Goal: Task Accomplishment & Management: Manage account settings

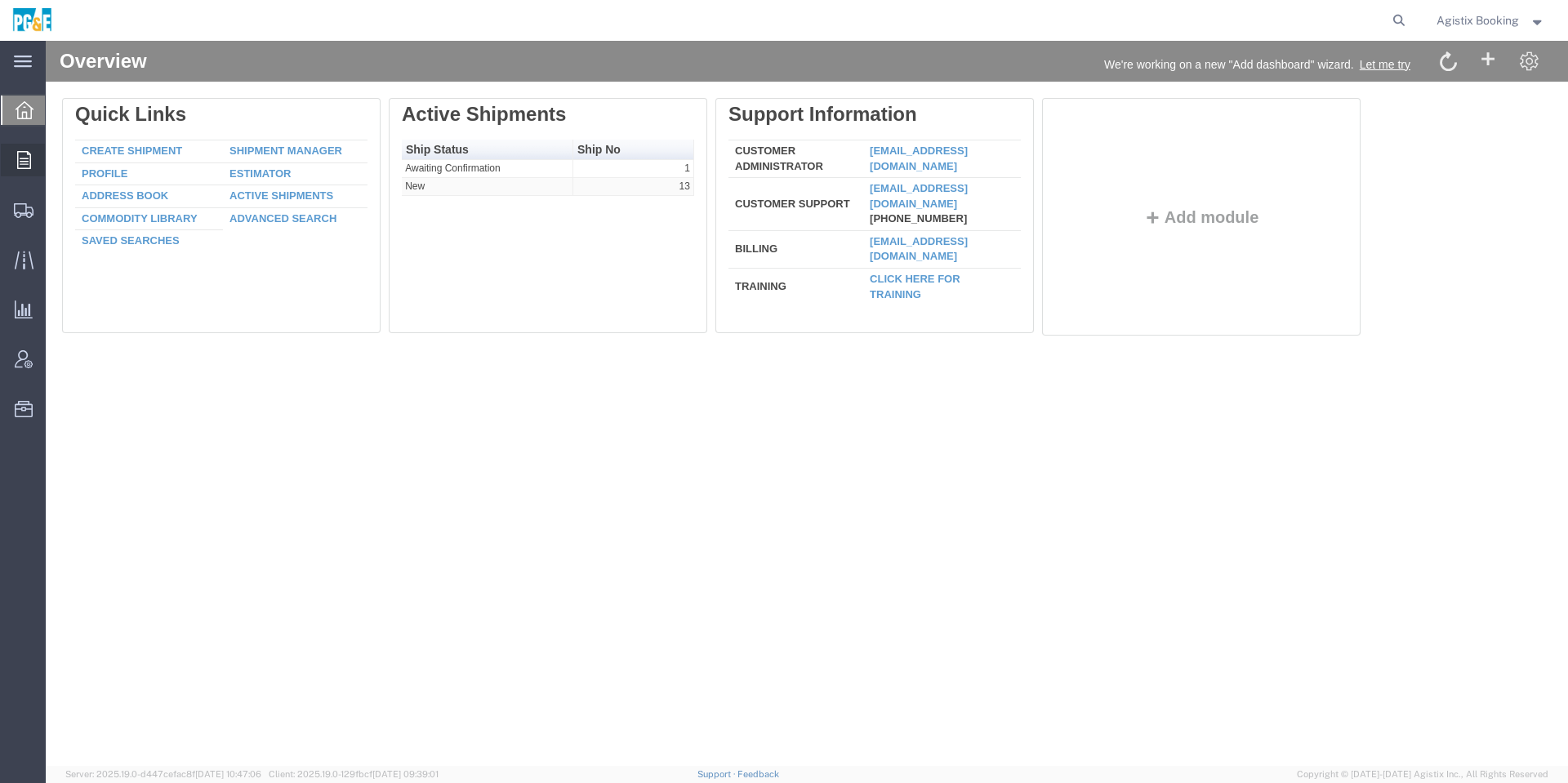
click at [21, 168] on icon at bounding box center [24, 160] width 14 height 18
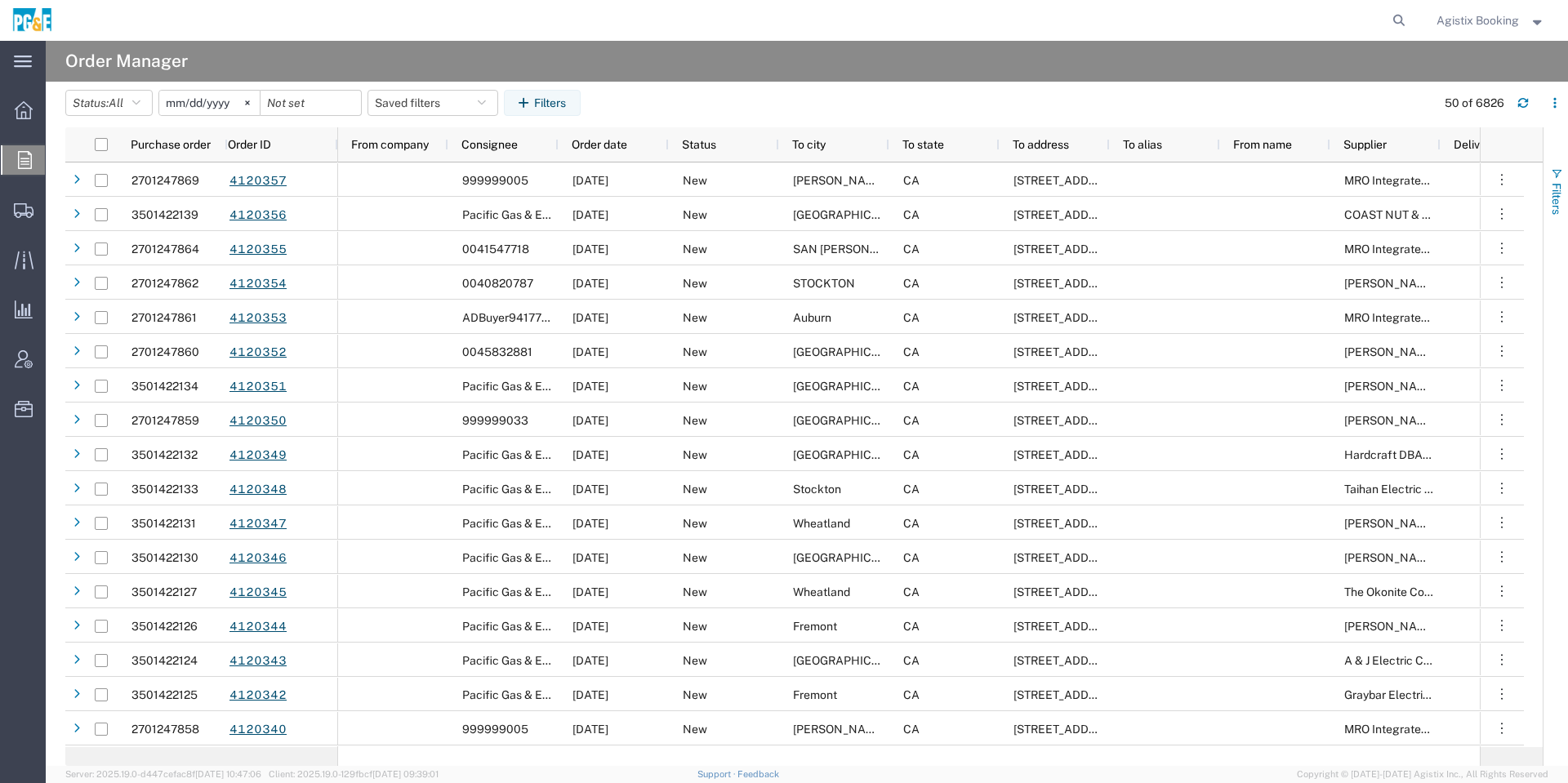
click at [1550, 169] on span "button" at bounding box center [1557, 174] width 13 height 13
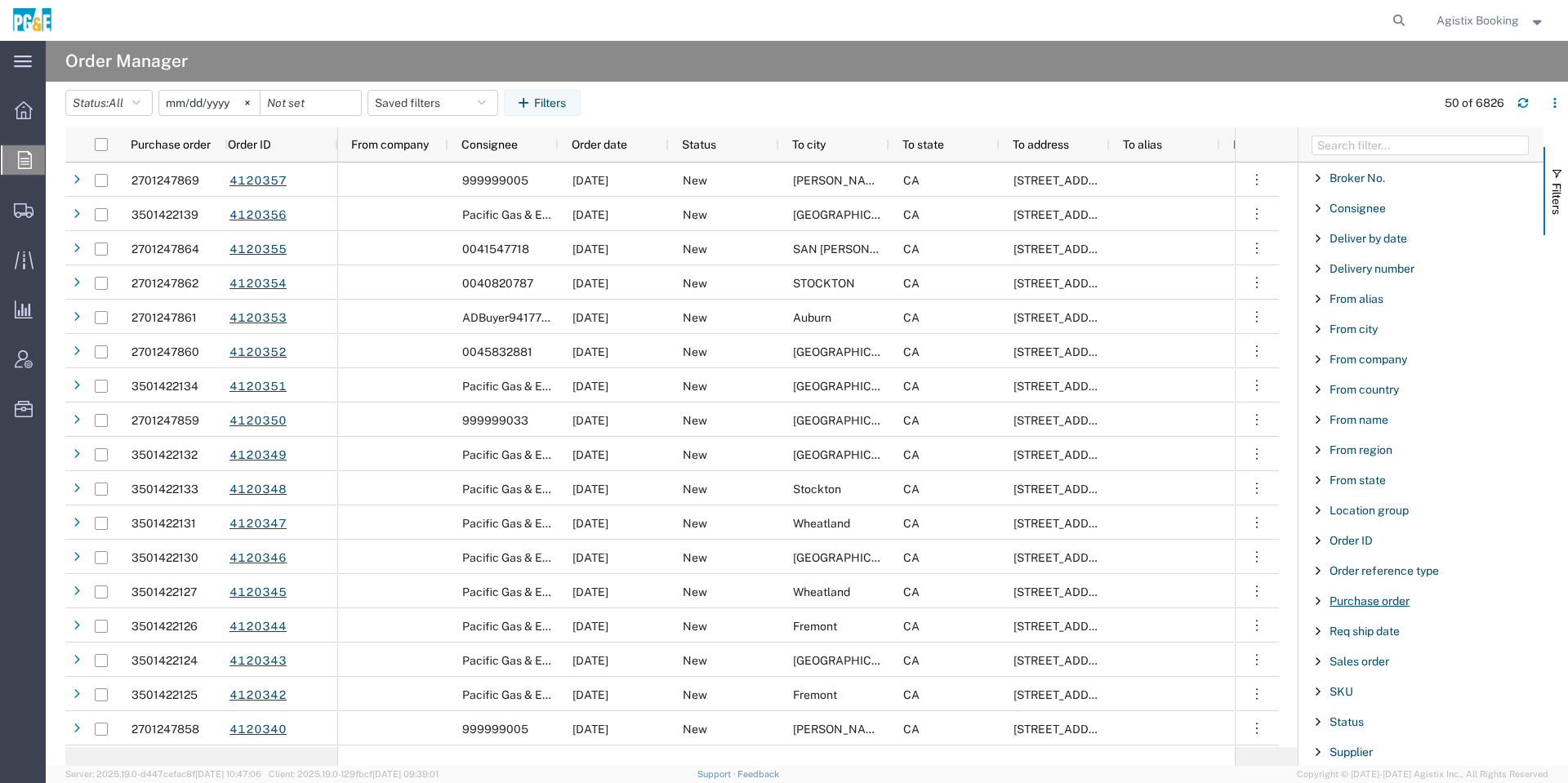
click at [1391, 603] on span "Purchase order" at bounding box center [1369, 601] width 80 height 13
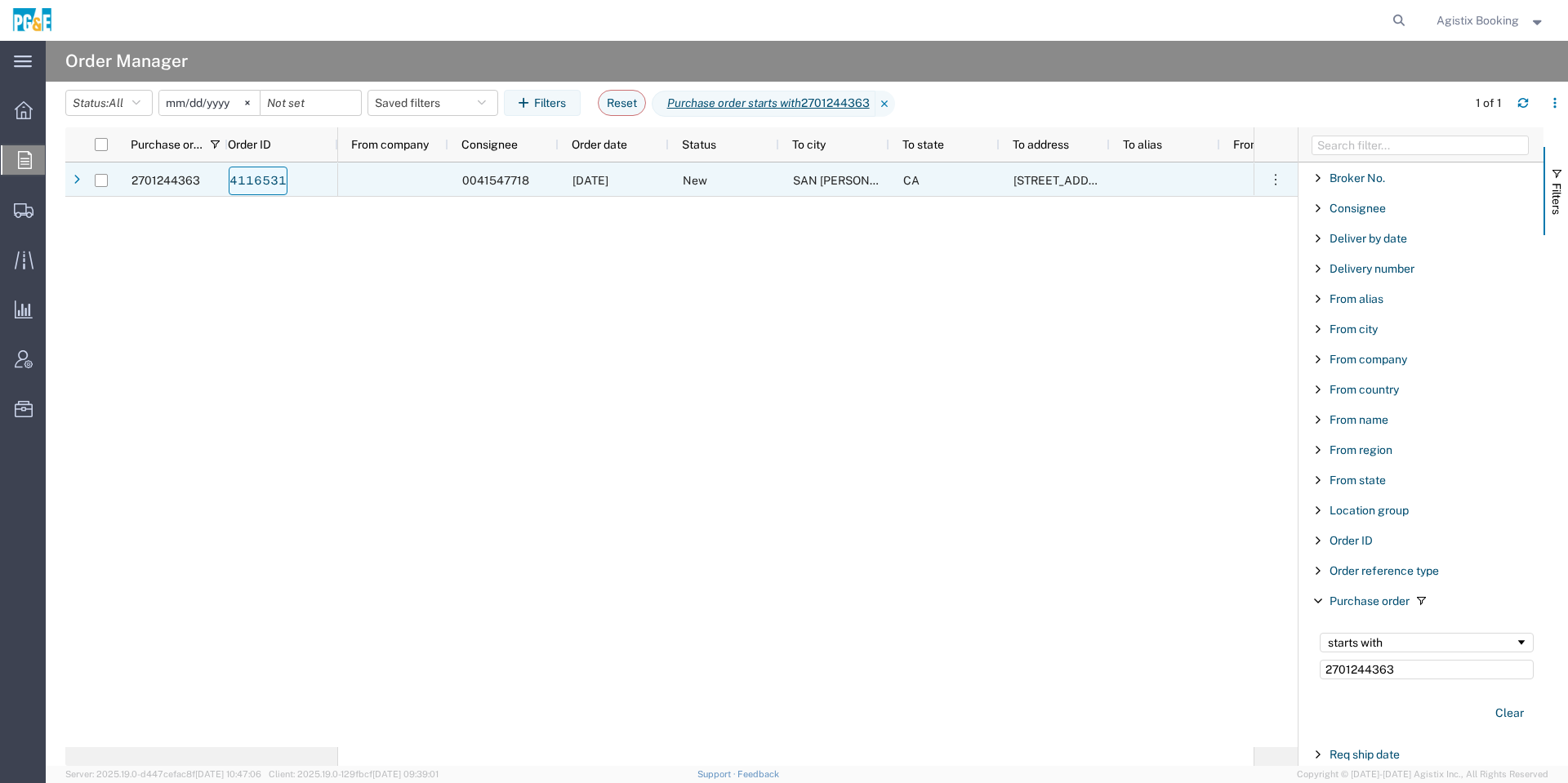
type input "2701244363"
click at [280, 173] on link "4116531" at bounding box center [259, 181] width 59 height 29
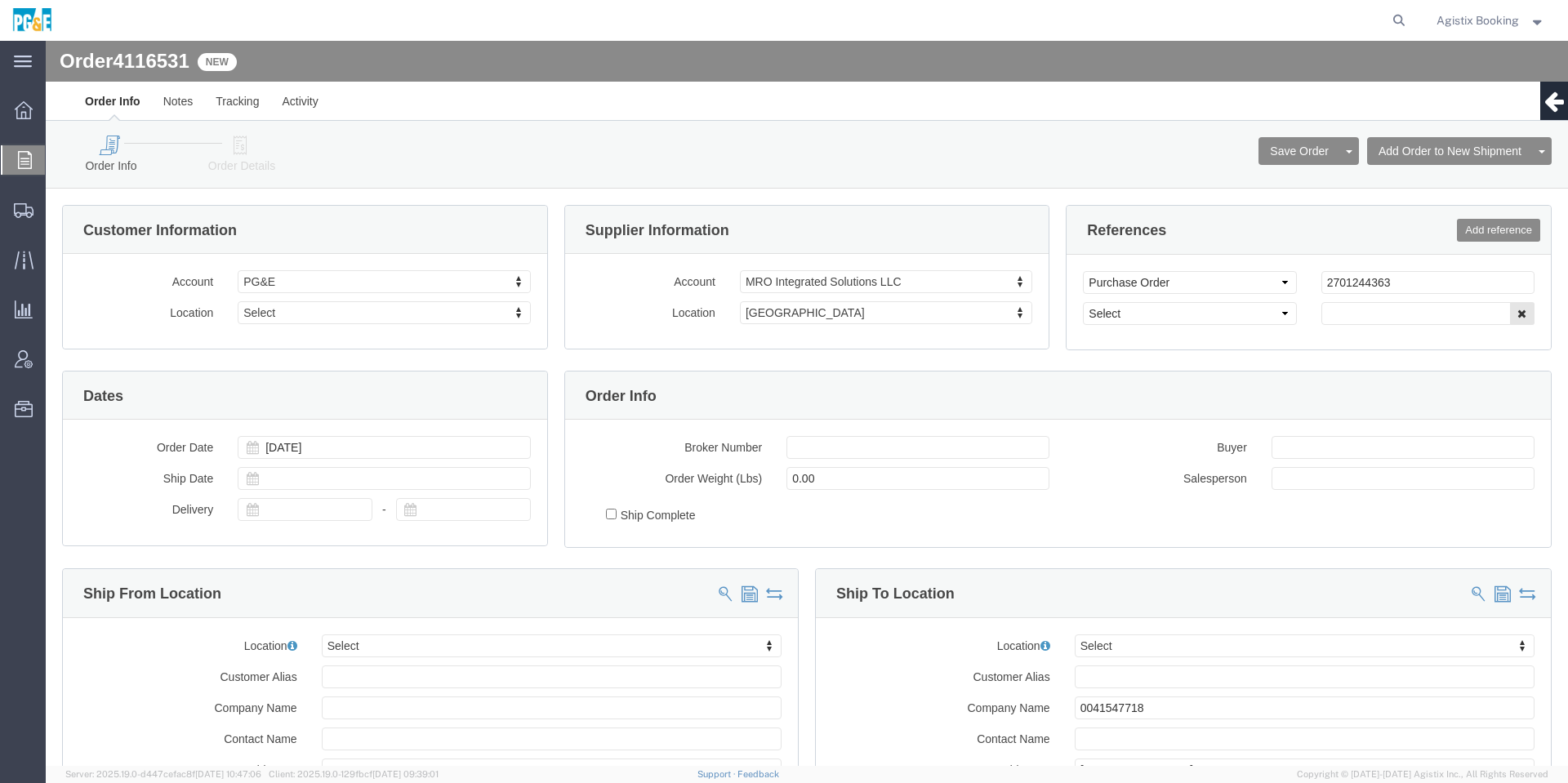
select select
click div "Order Info Order Details Save Order Cancel Order Clone Order Add Order to New S…"
click div "4116531 Customer Information Account PG&E Select PG&E Location Select Select (O…"
click link "Order Details"
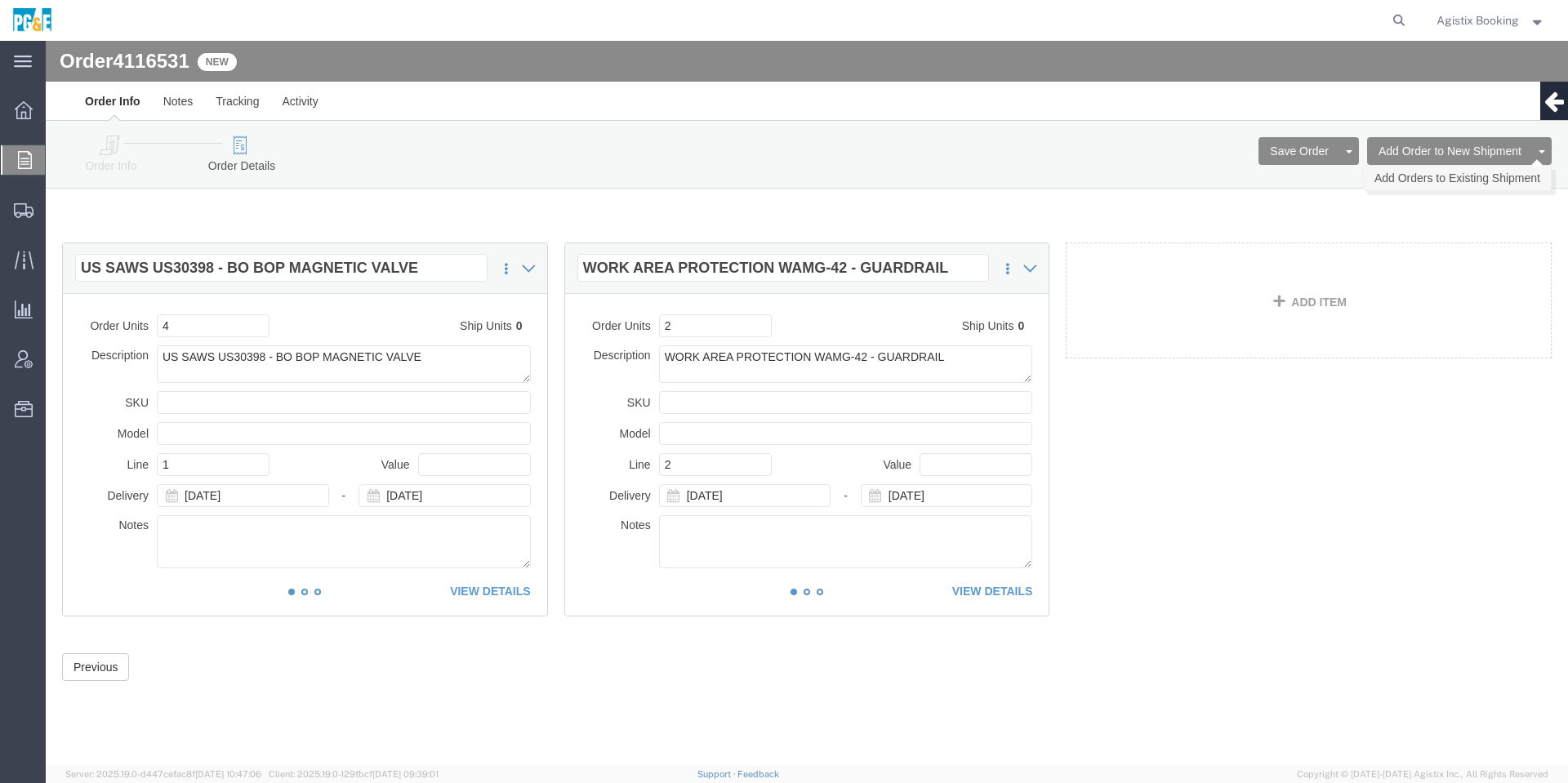
click link "Add Orders to Existing Shipment"
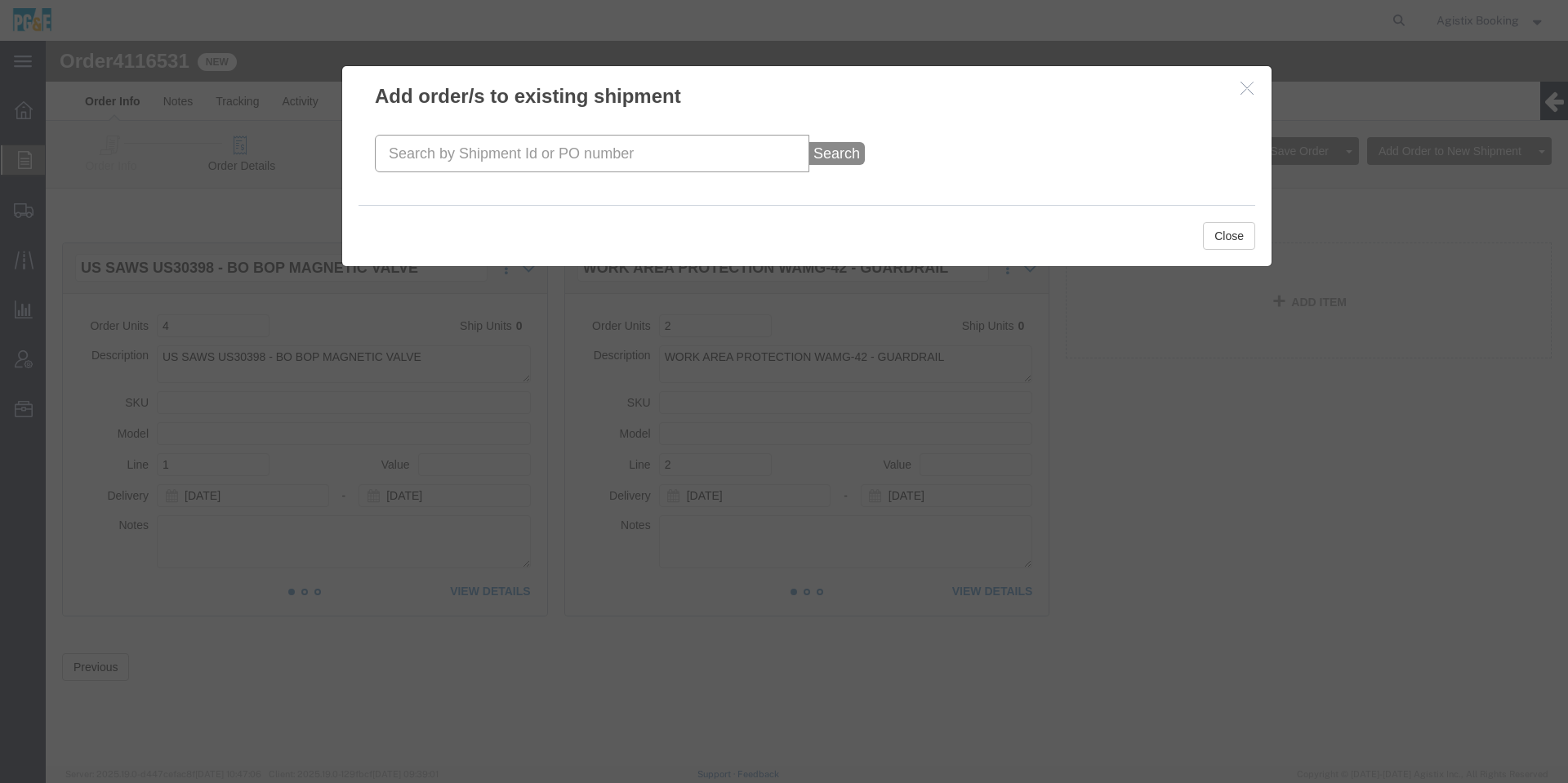
click input "text"
paste input "56878461"
type input "56878461"
click button "Search"
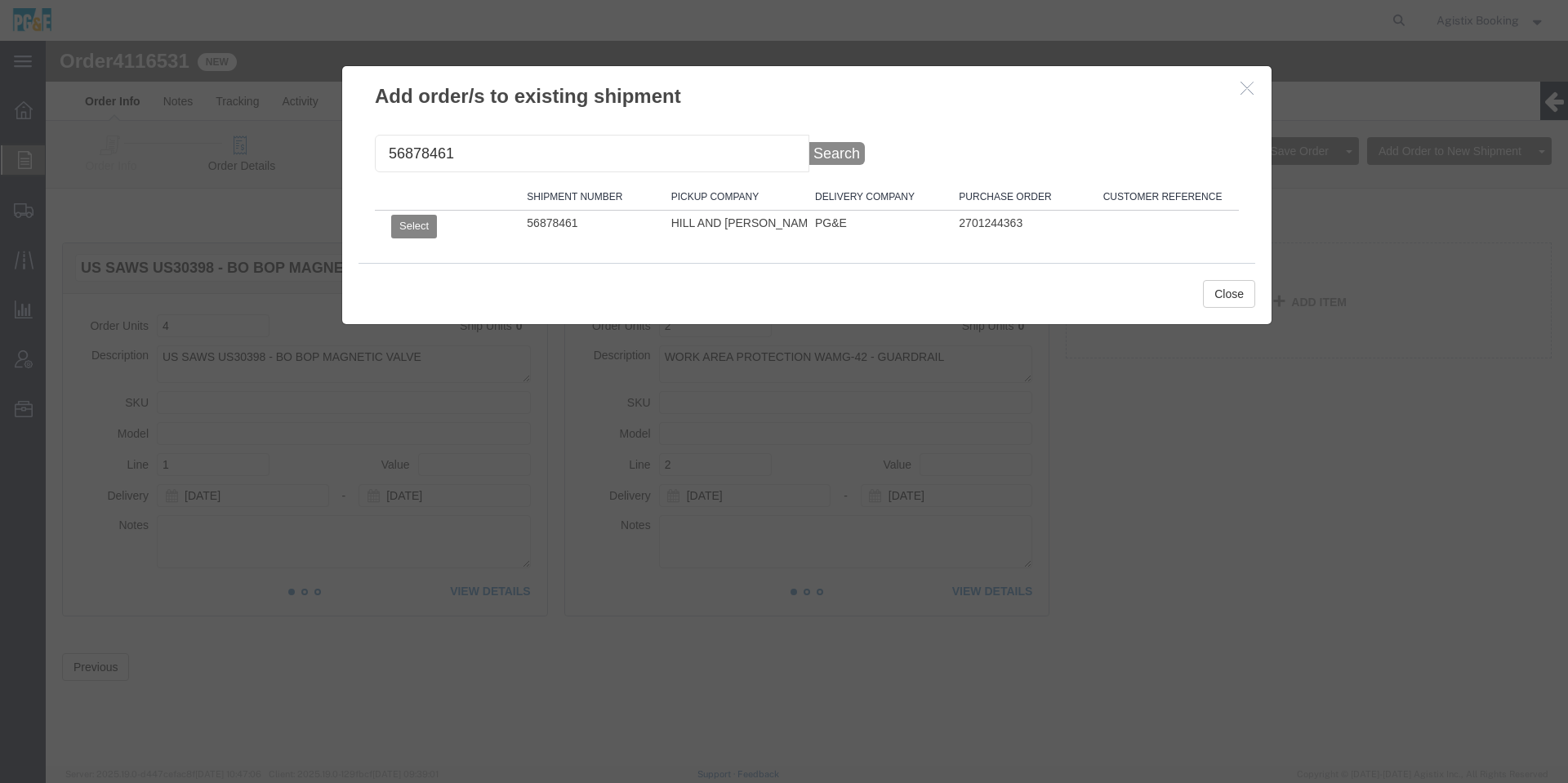
click button "Select"
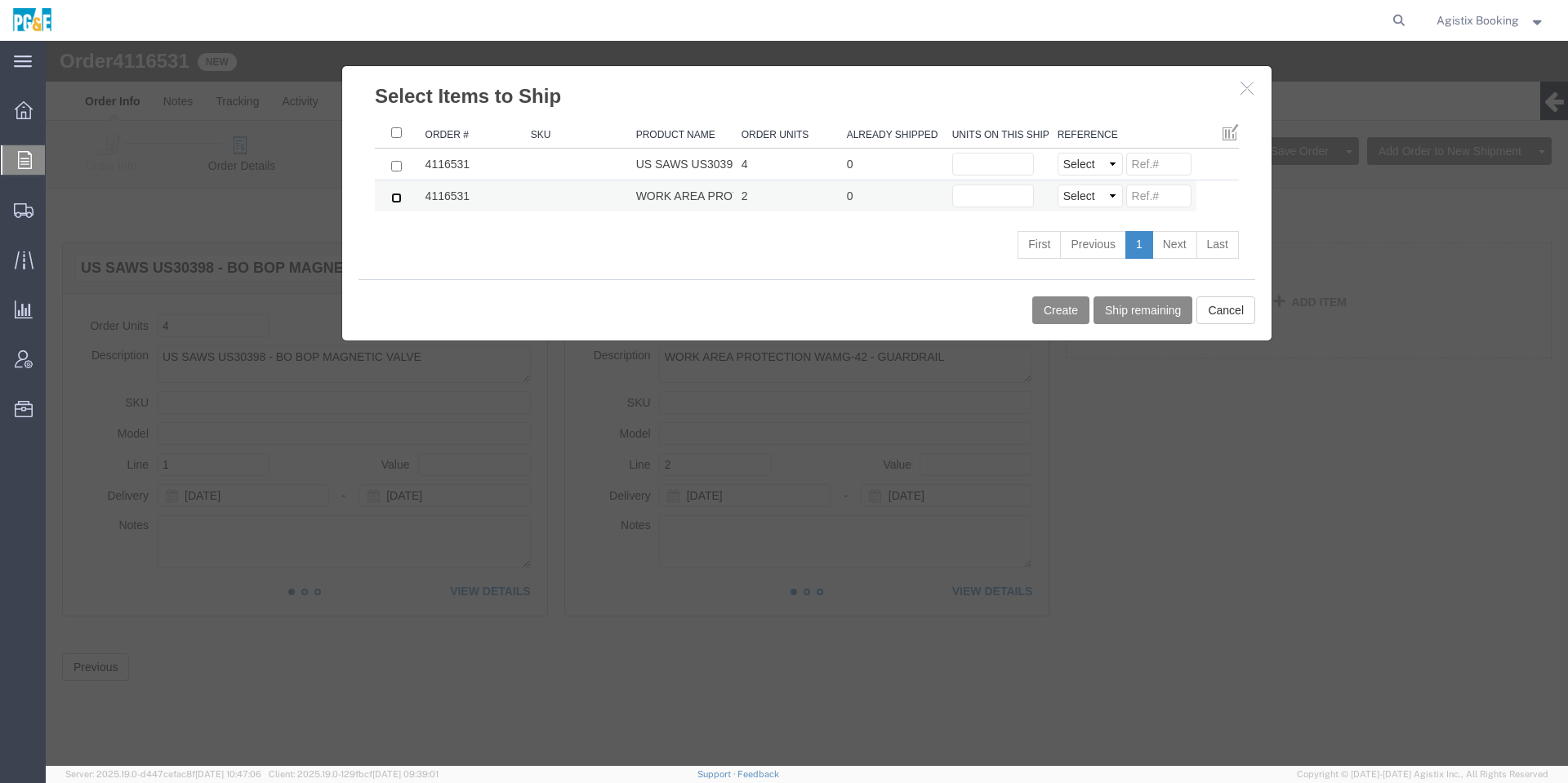
click input "checkbox"
checkbox input "true"
click input "text"
type input "2"
click div "Create Ship remaining Cancel"
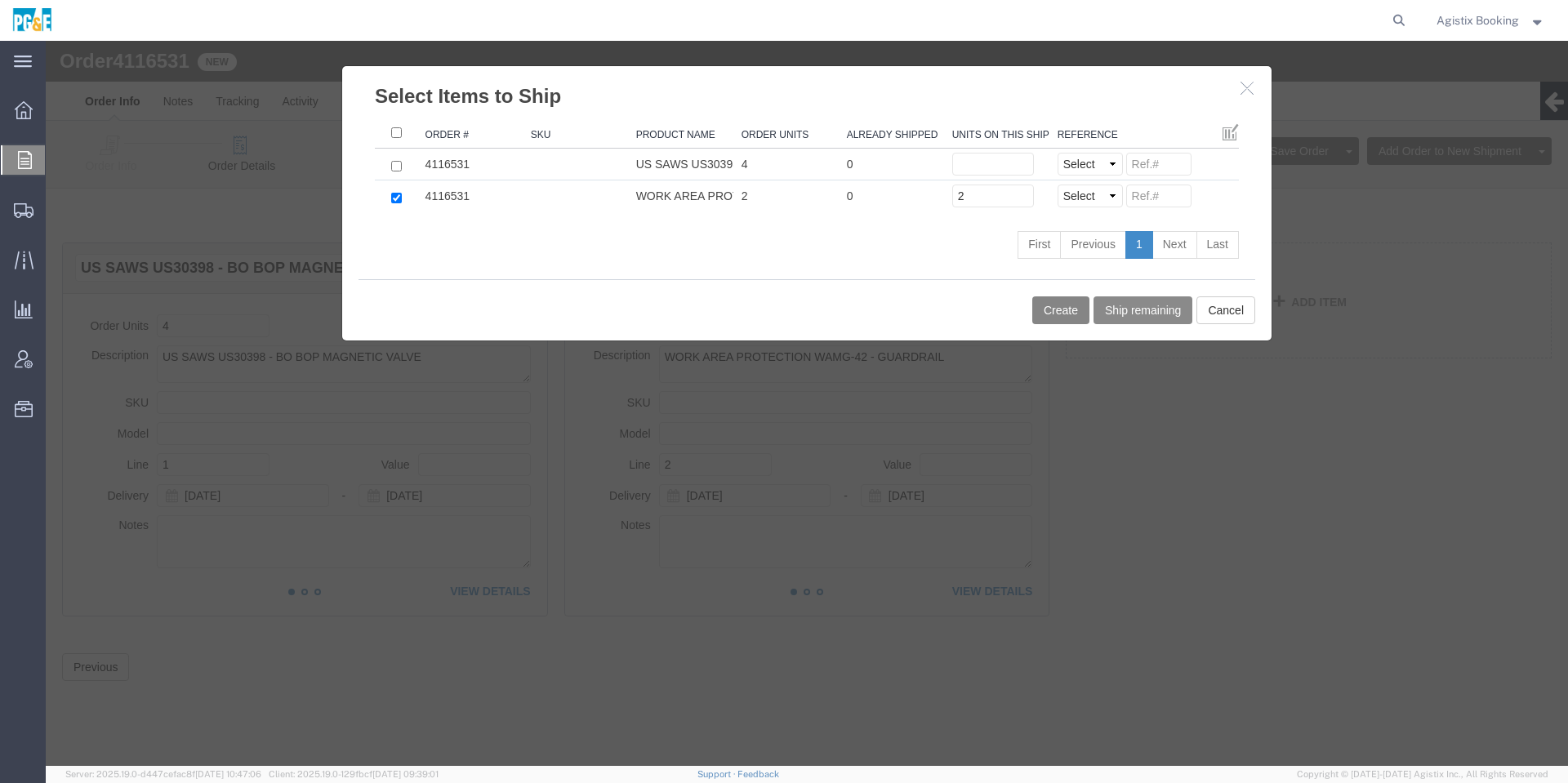
click button "Create"
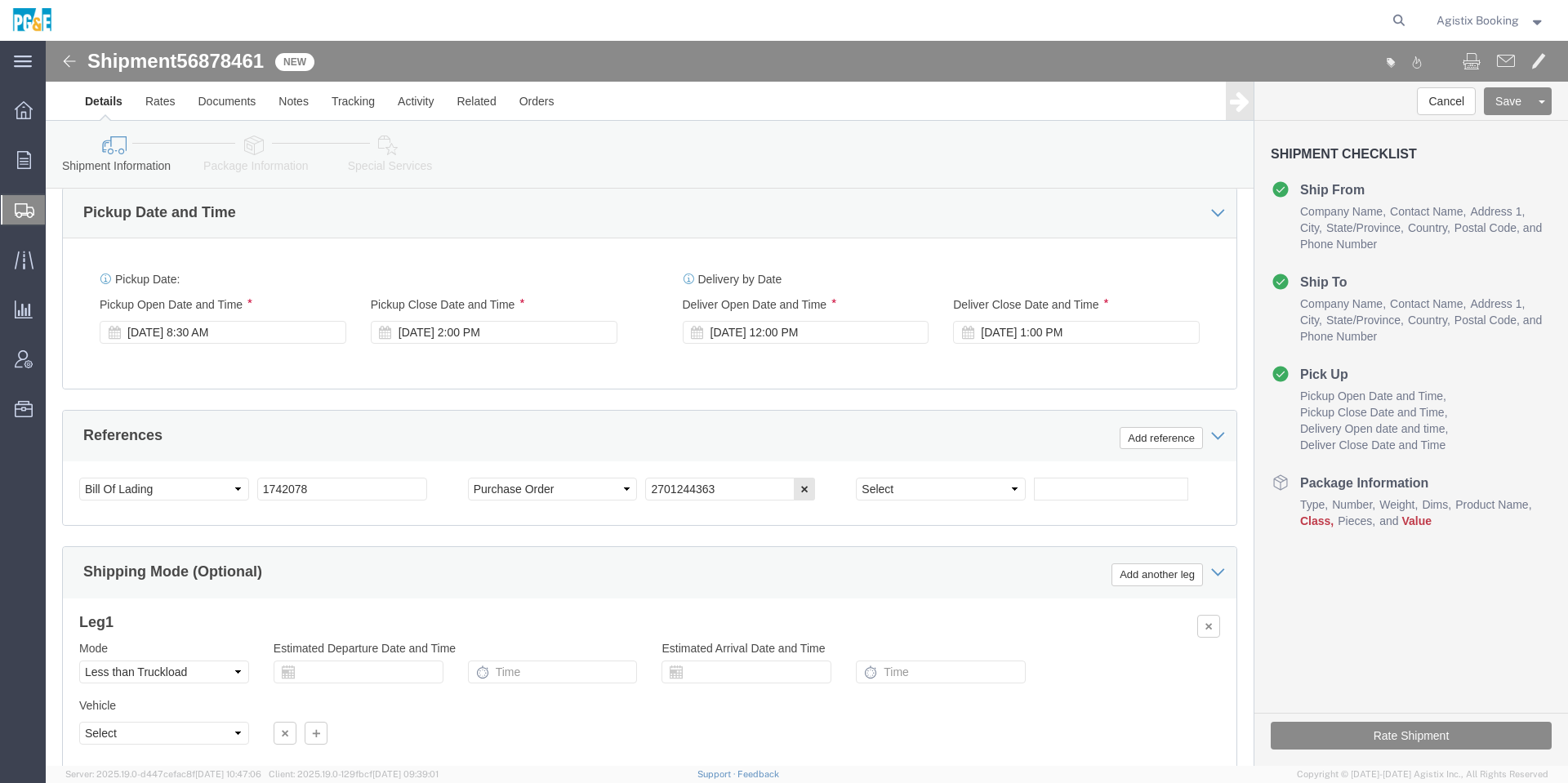
scroll to position [937, 0]
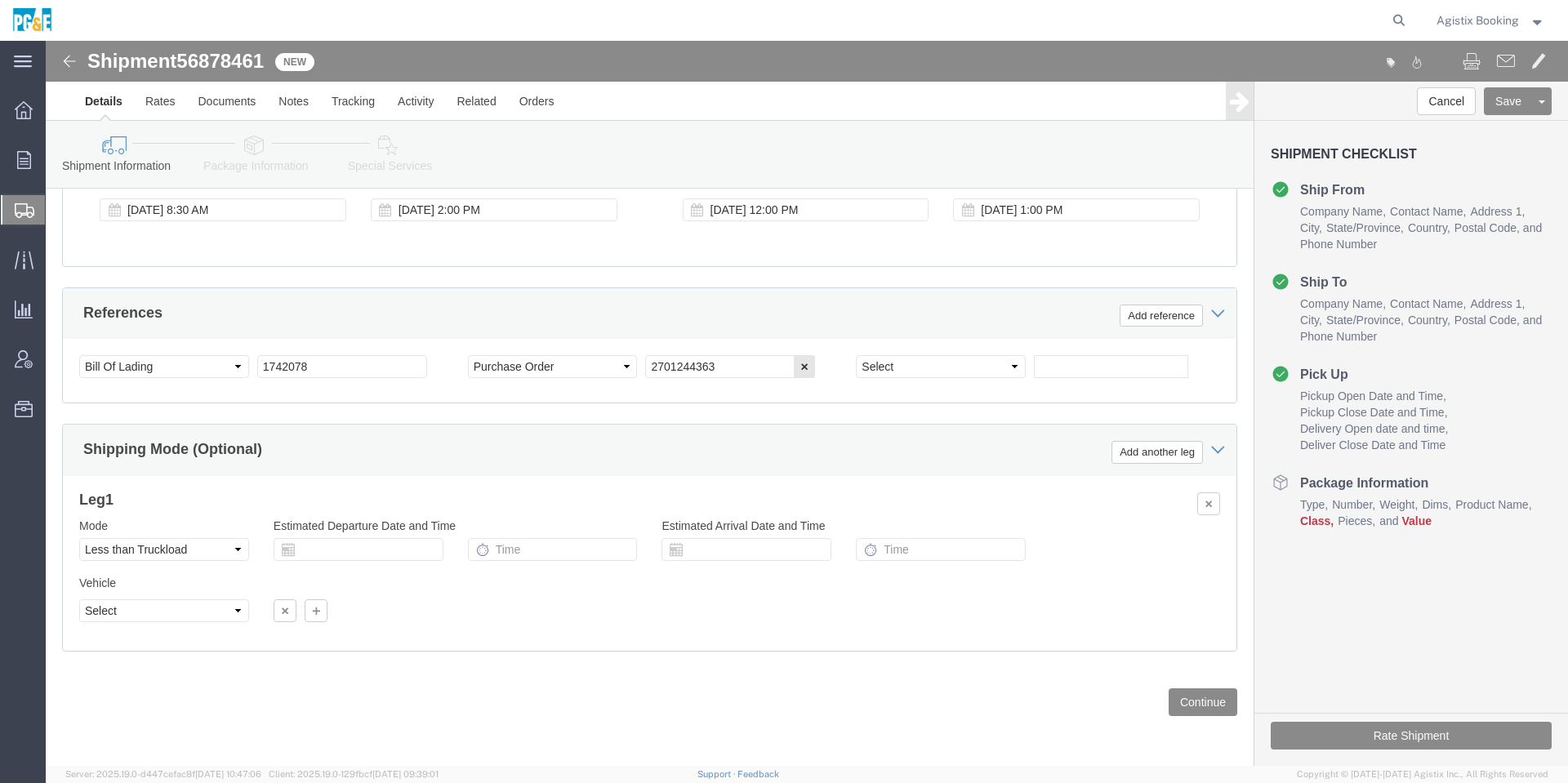
click div "References Add reference"
click button "Continue"
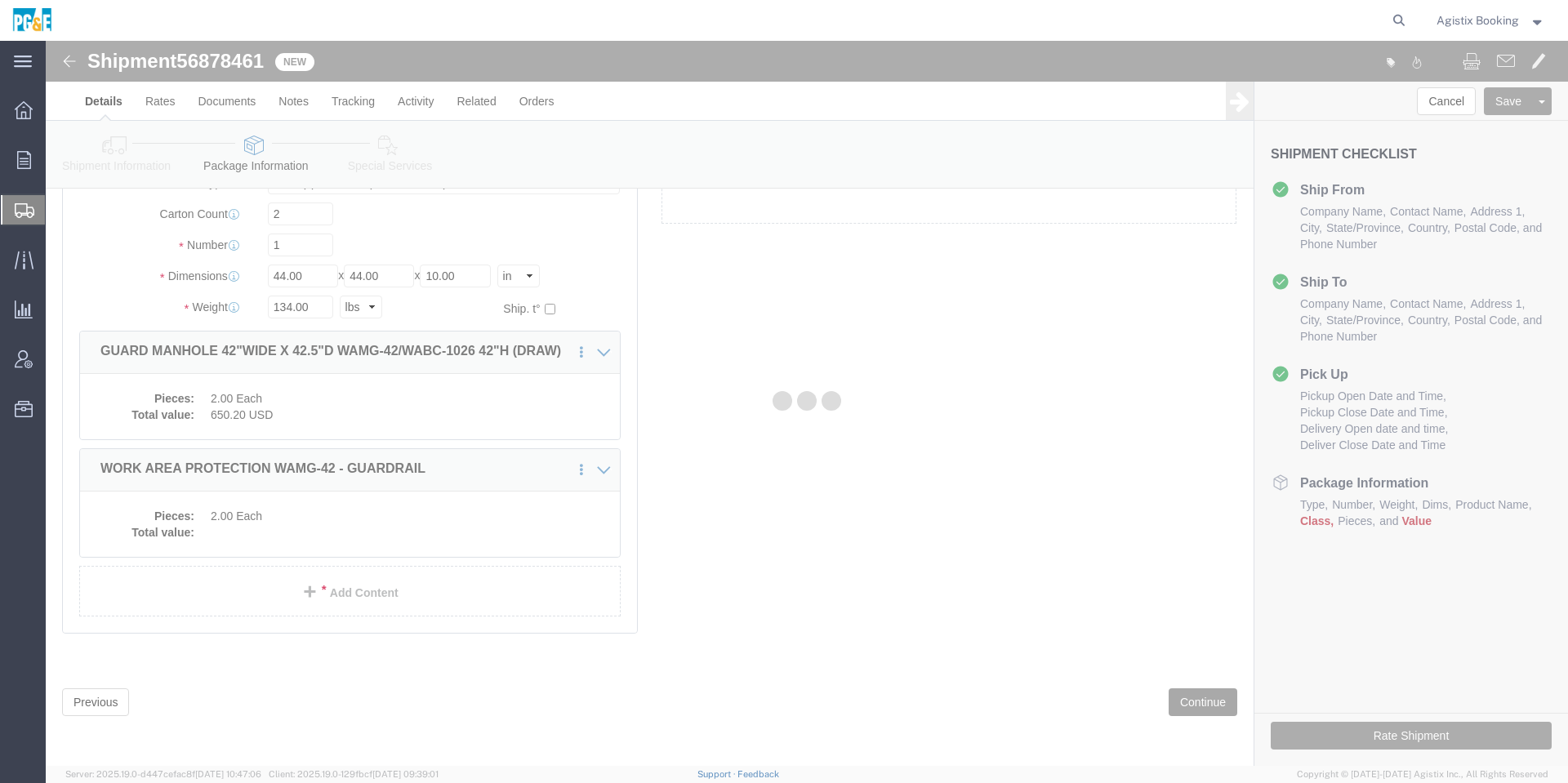
scroll to position [49, 0]
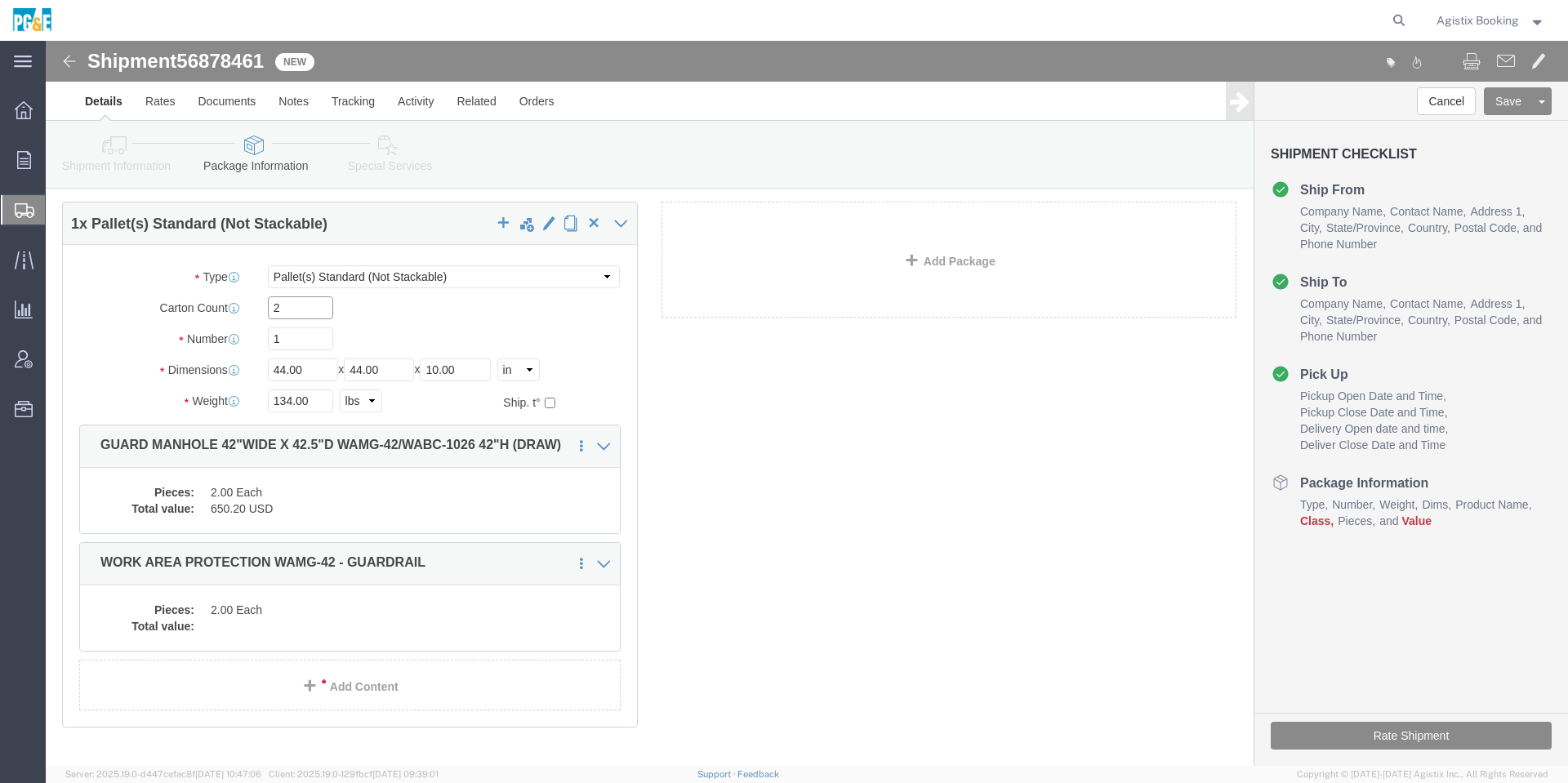
click input "2"
click div "1 x Pallet(s) Standard (Not Stackable) Package Type Select Bulk Bundle(s) Cardb…"
click dd "2.00 Each"
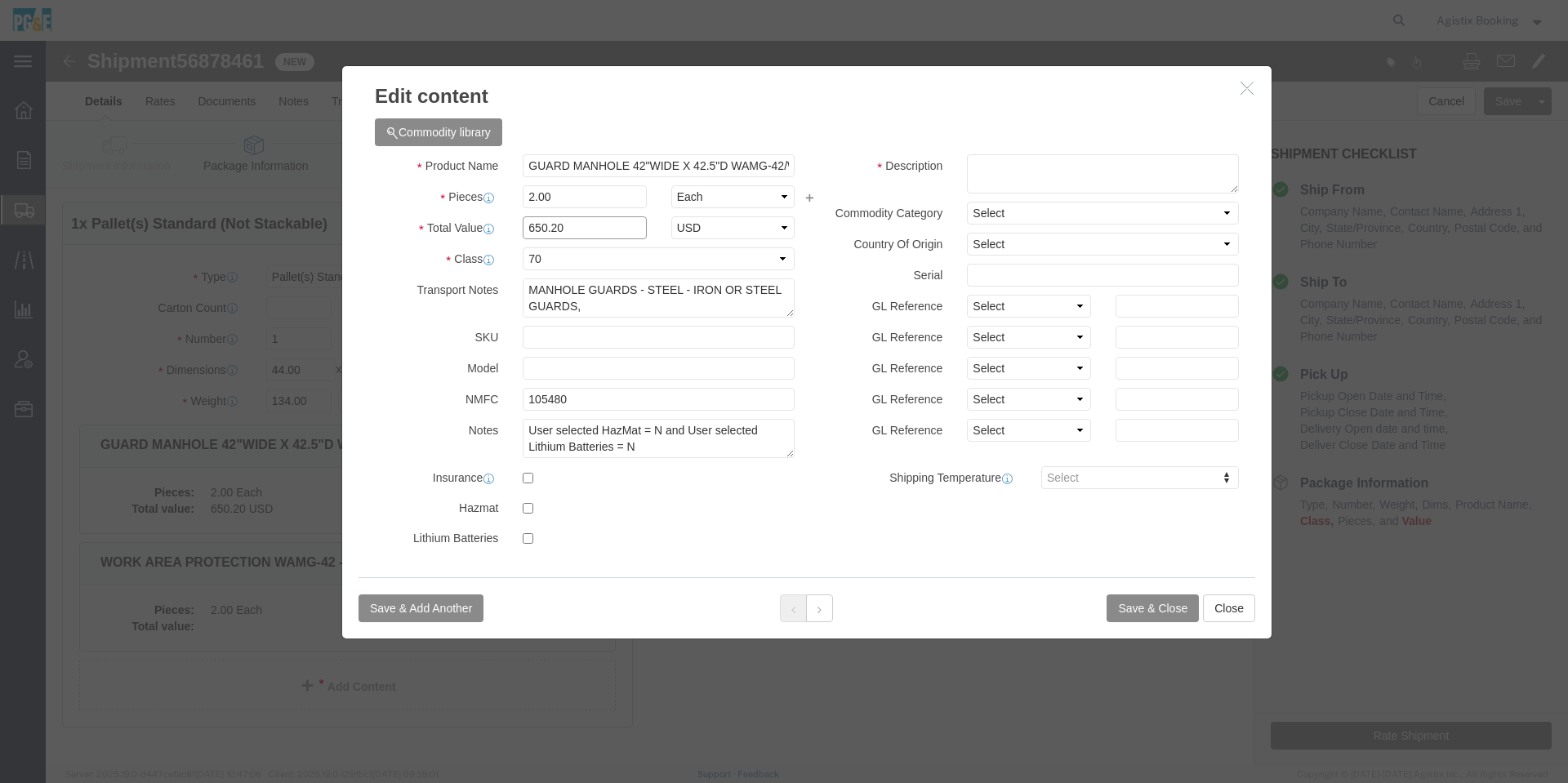
click input "650.20"
click button
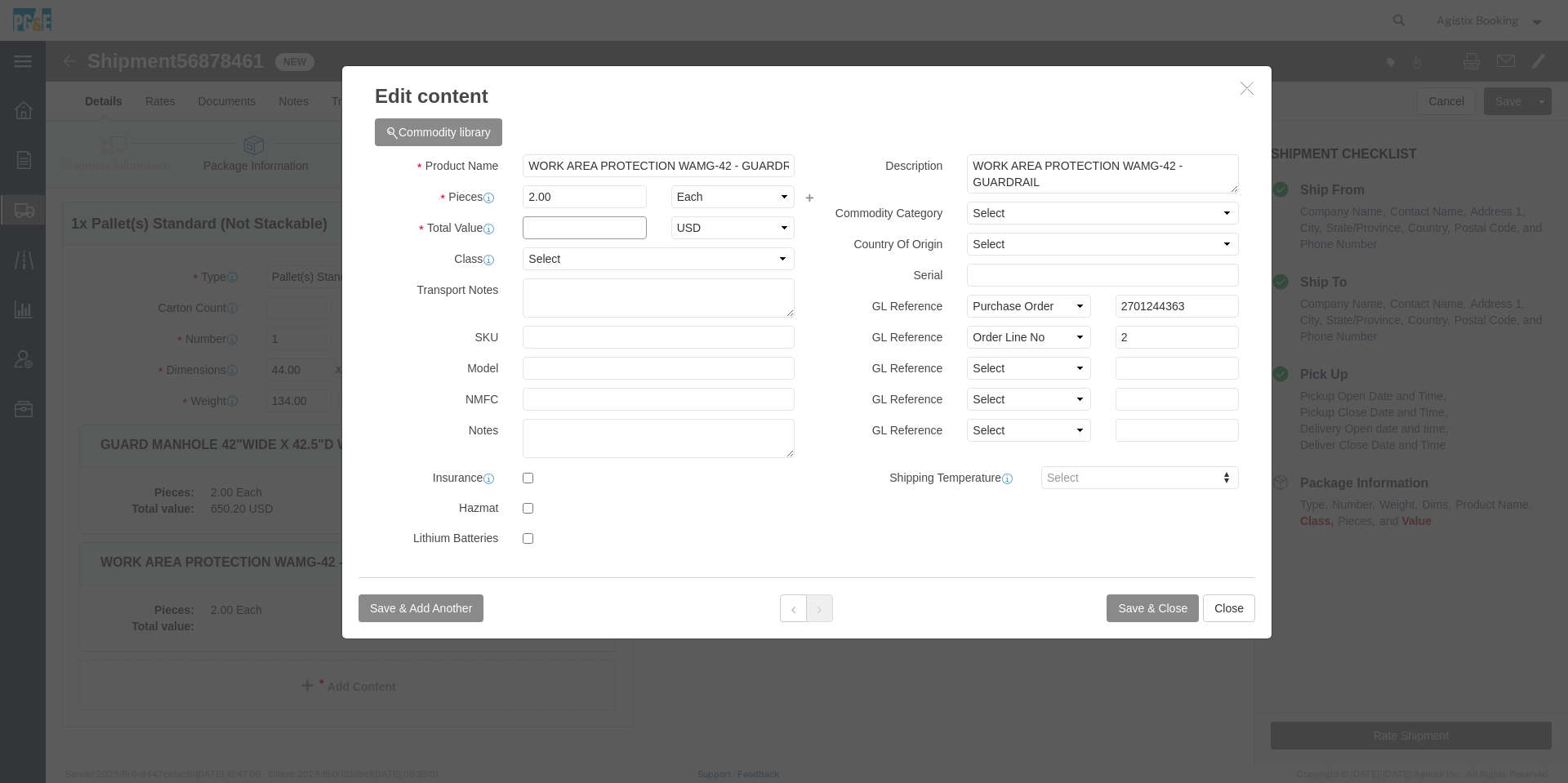
drag, startPoint x: 608, startPoint y: 231, endPoint x: 562, endPoint y: 190, distance: 61.6
click input "text"
paste input "650.20"
type input "650.20"
click select "Select 50 55 60 65 70 85 92.5 100 125 175 250 300 400"
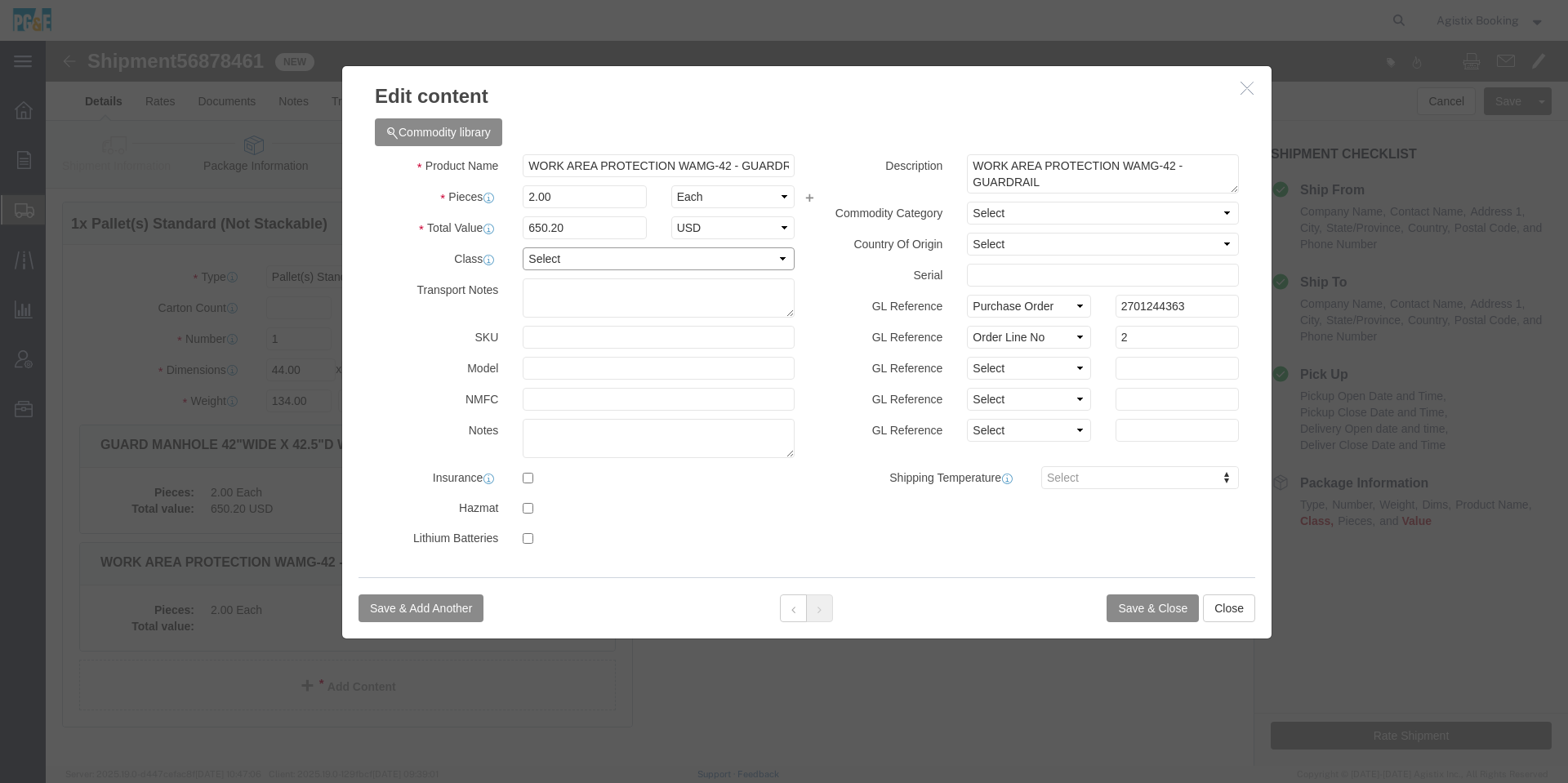
select select "70"
click select "Select 50 55 60 65 70 85 92.5 100 125 175 250 300 400"
click button
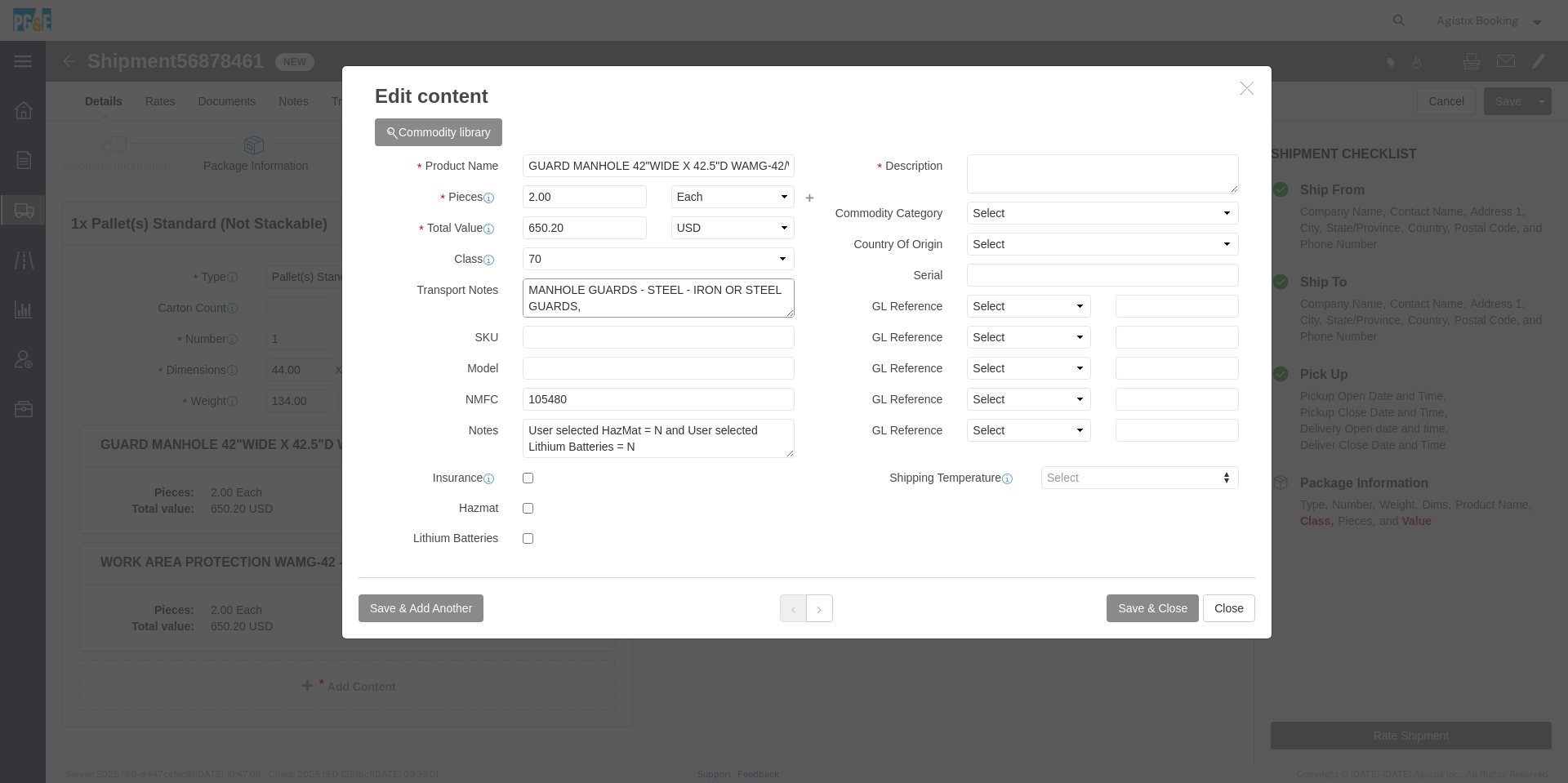
click textarea "MANHOLE GUARDS - STEEL - IRON OR STEEL GUARDS, MANHOLE, KD FLAT"
click icon
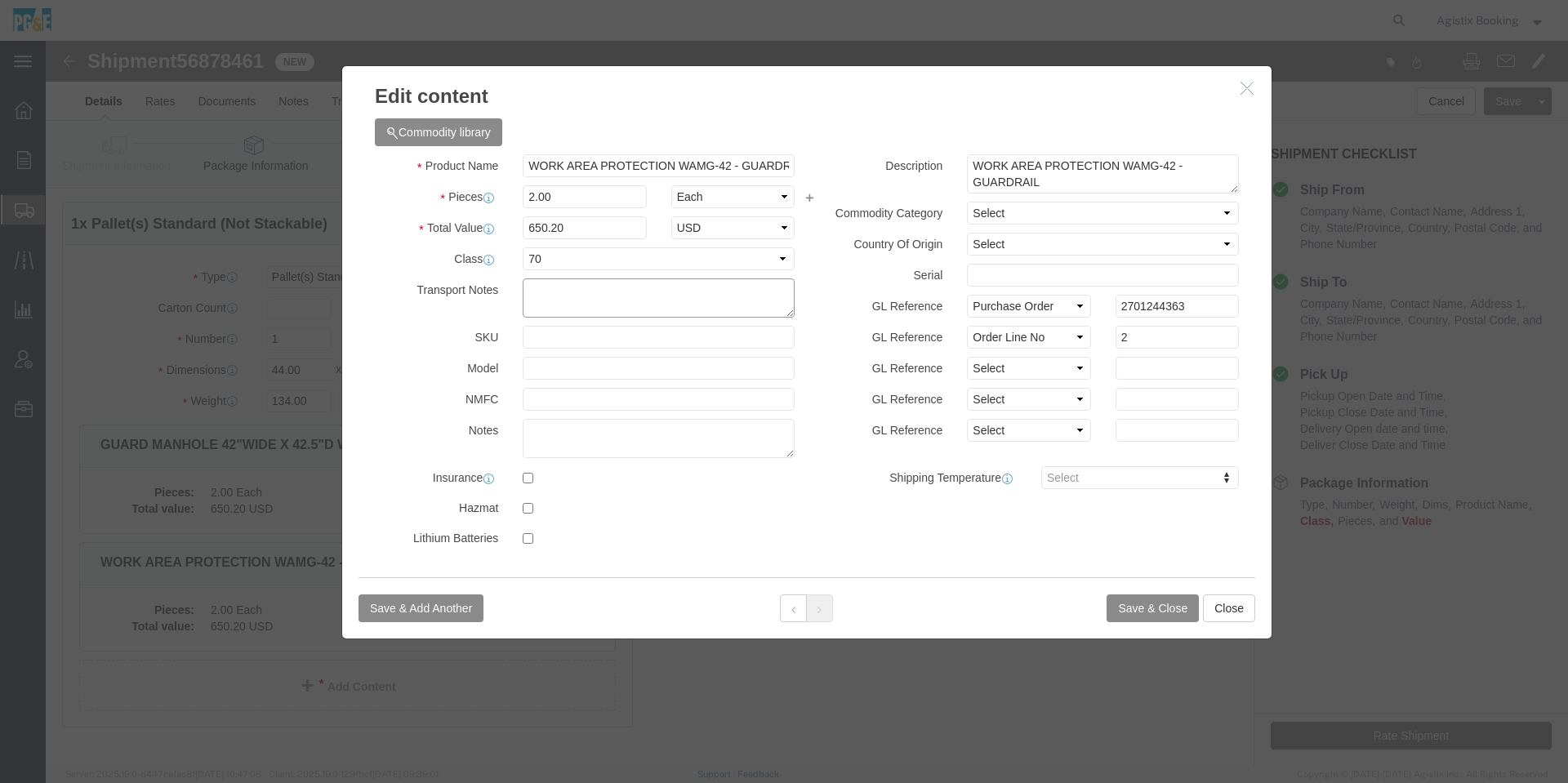
click textarea
paste textarea "MANHOLE GUARDS - STEEL - IRON OR STEEL GUARDS,"
type textarea "MANHOLE GUARDS - STEEL - IRON OR STEEL GUARDS,"
click icon
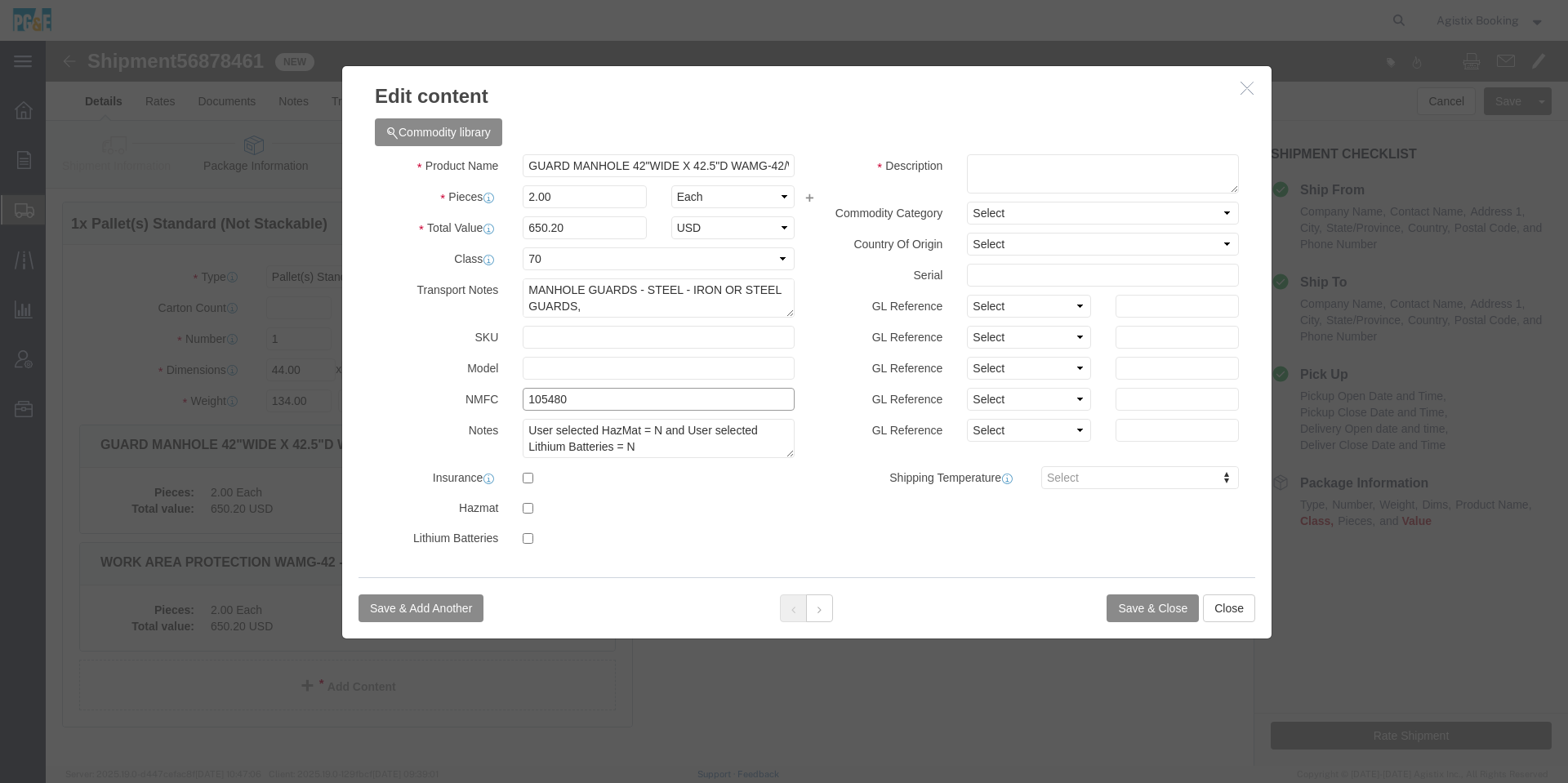
click input "105480"
click button
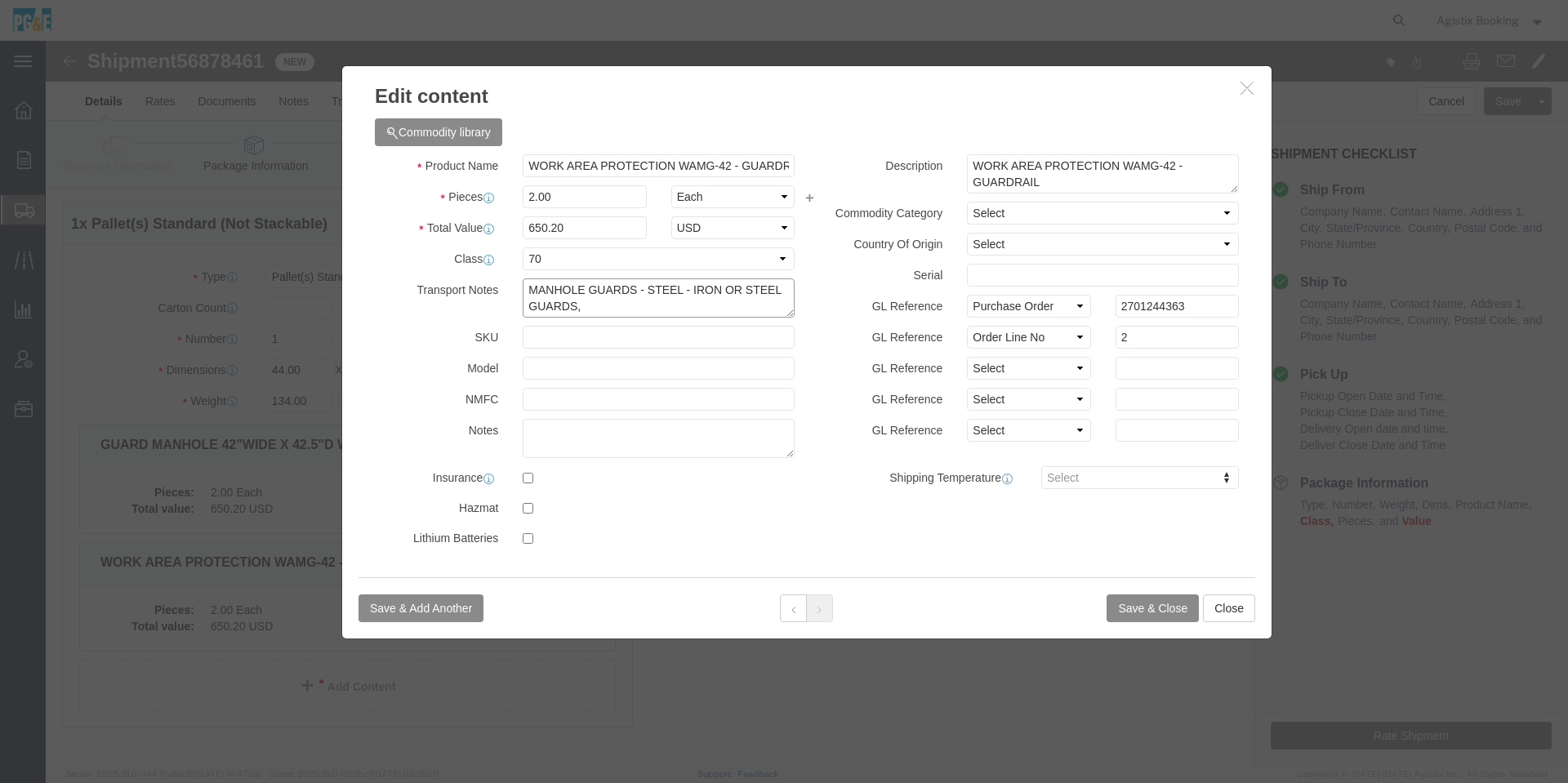
click textarea "MANHOLE GUARDS - STEEL - IRON OR STEEL GUARDS,"
type textarea "MANHOLE GUARDS - STEEL - IRON OR STEEL GUARDS"
click input "text"
paste input "105480"
type input "105480"
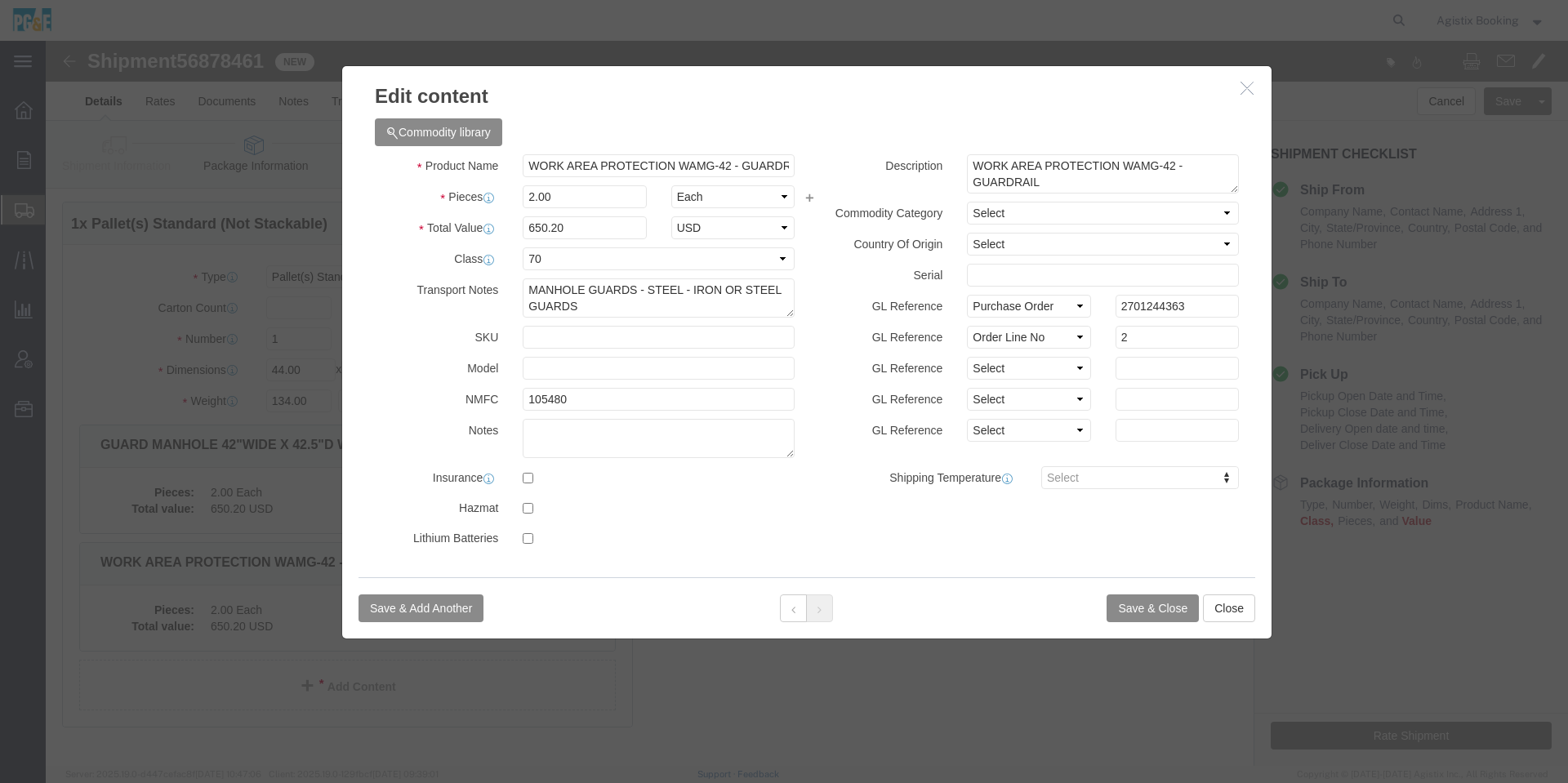
click div "Save & Add Another Save & Close Close"
click icon
drag, startPoint x: 479, startPoint y: 118, endPoint x: 758, endPoint y: 121, distance: 279.0
click div "Product Name GUARD MANHOLE 42"WIDE X 42.5"D WAMG-42/WABC-1026 42"H (DRAW) Piece…"
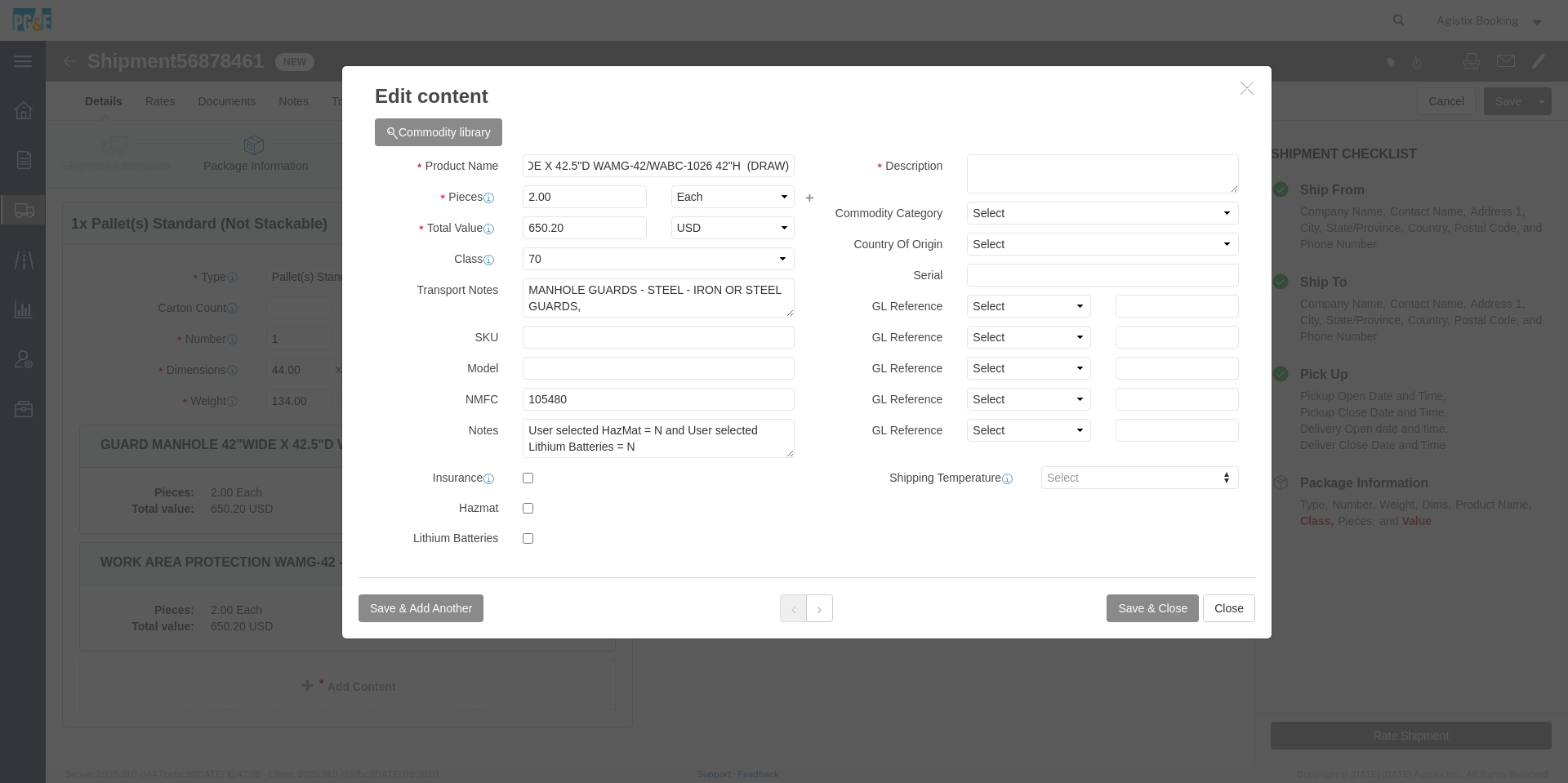
click div "Product Name GUARD MANHOLE 42"WIDE X 42.5"D WAMG-42/WABC-1026 42"H (DRAW) Piece…"
click div "Save & Add Another Save & Close Close"
click button
click textarea "WORK AREA PROTECTION WAMG-42 - GUARDRAIL"
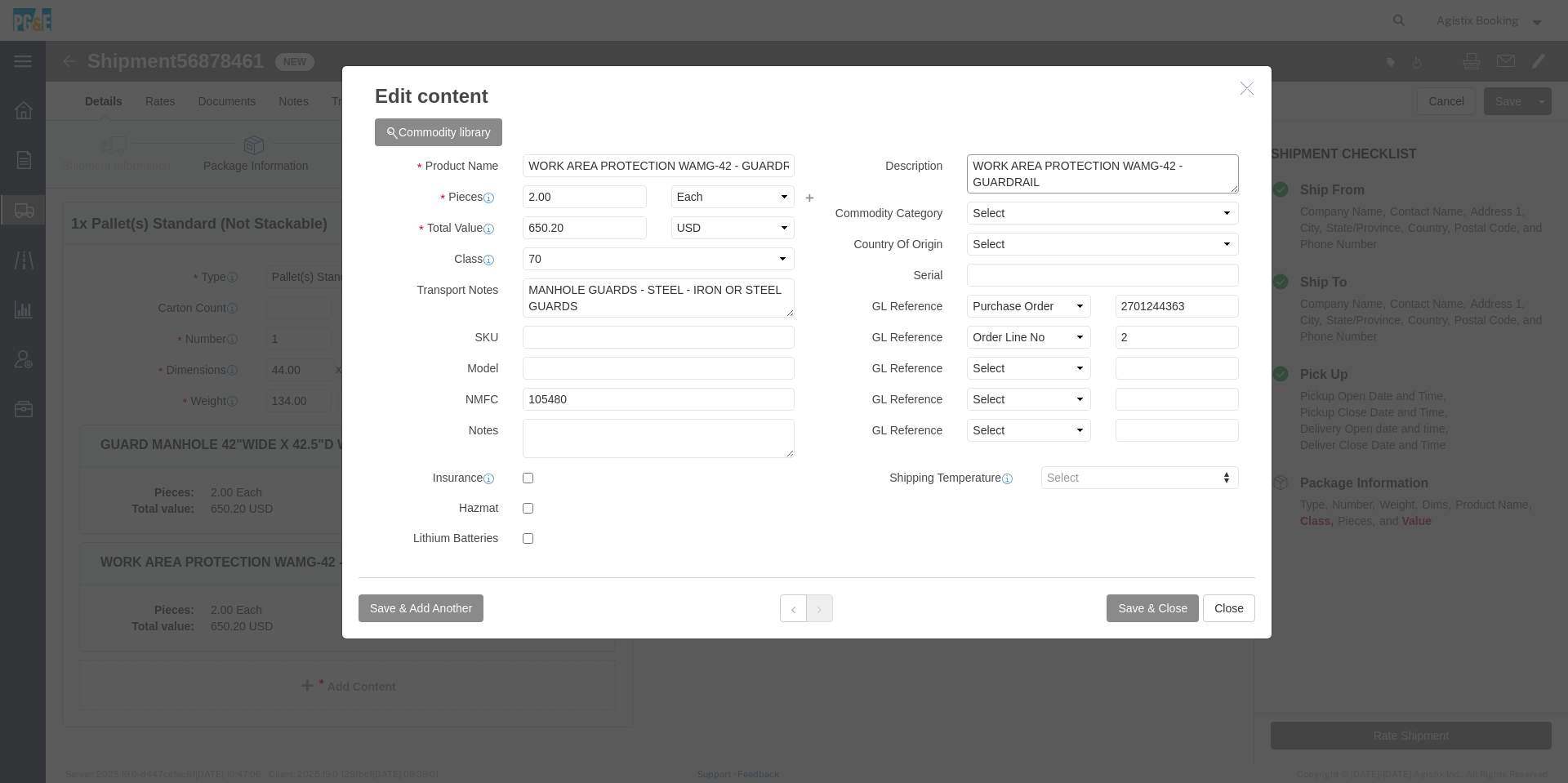
paste textarea "GUARD MANHOLE 42"WIDE X 42.5"D WAMG-42/WABC-1026 42"H (DRAW)"
type textarea "GUARD MANHOLE 42"WIDE X 42.5"D WAMG-42/WABC-1026 42"H (DRAW)"
click div "Save & Add Another Save & Close Close"
click button "Save & Close"
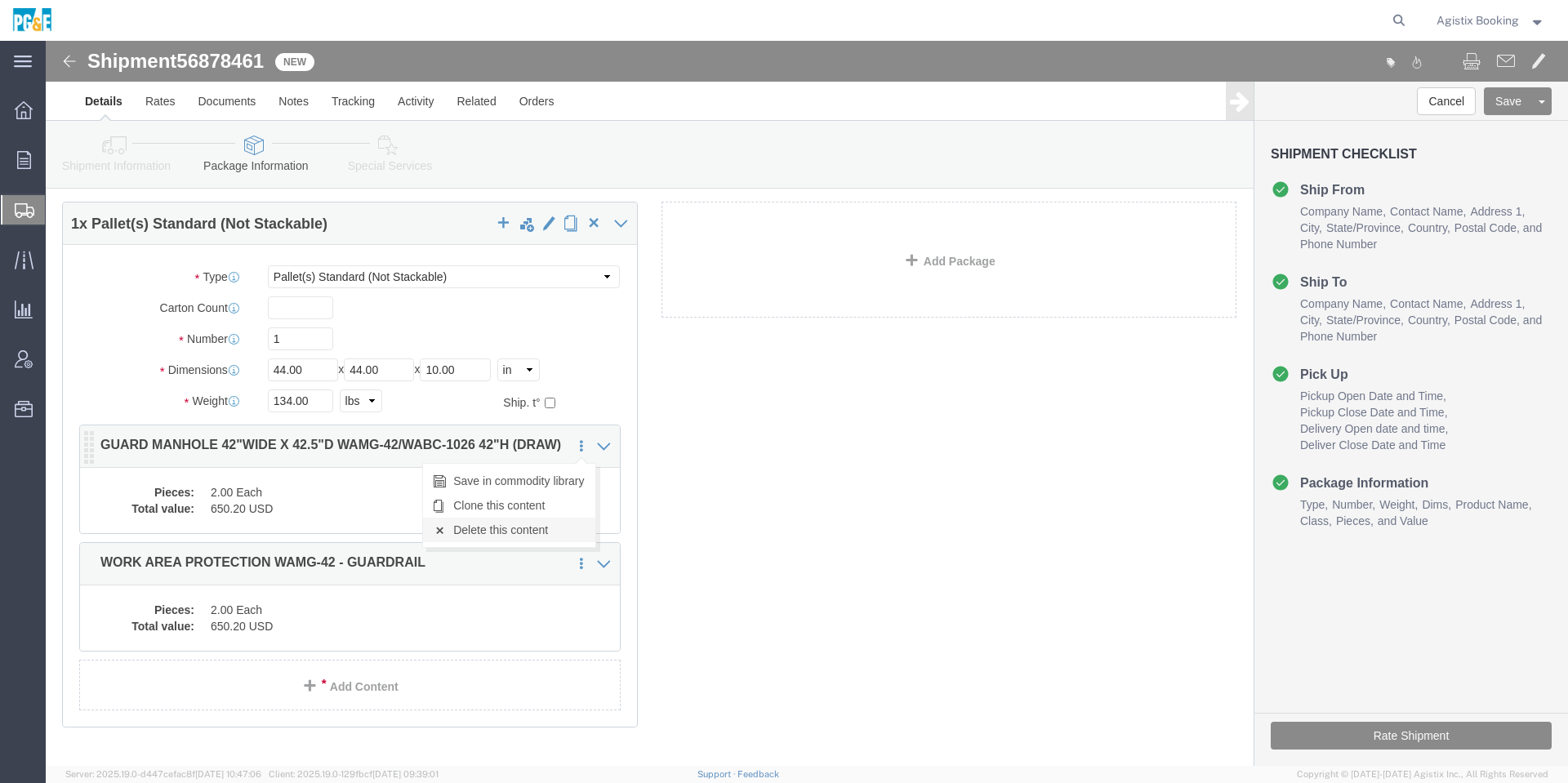
click link "Delete this content"
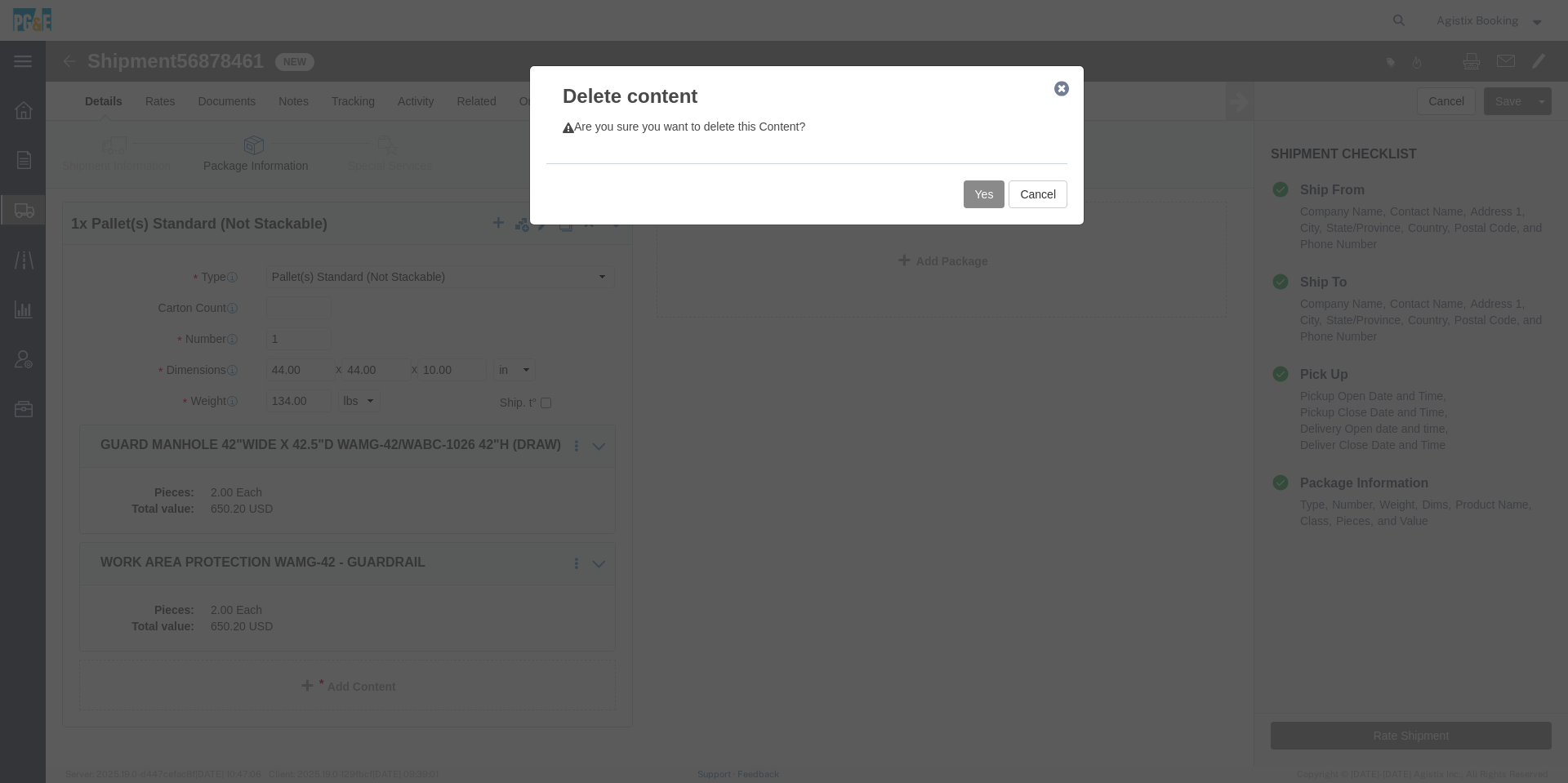
click div "Yes Cancel"
click button "Yes"
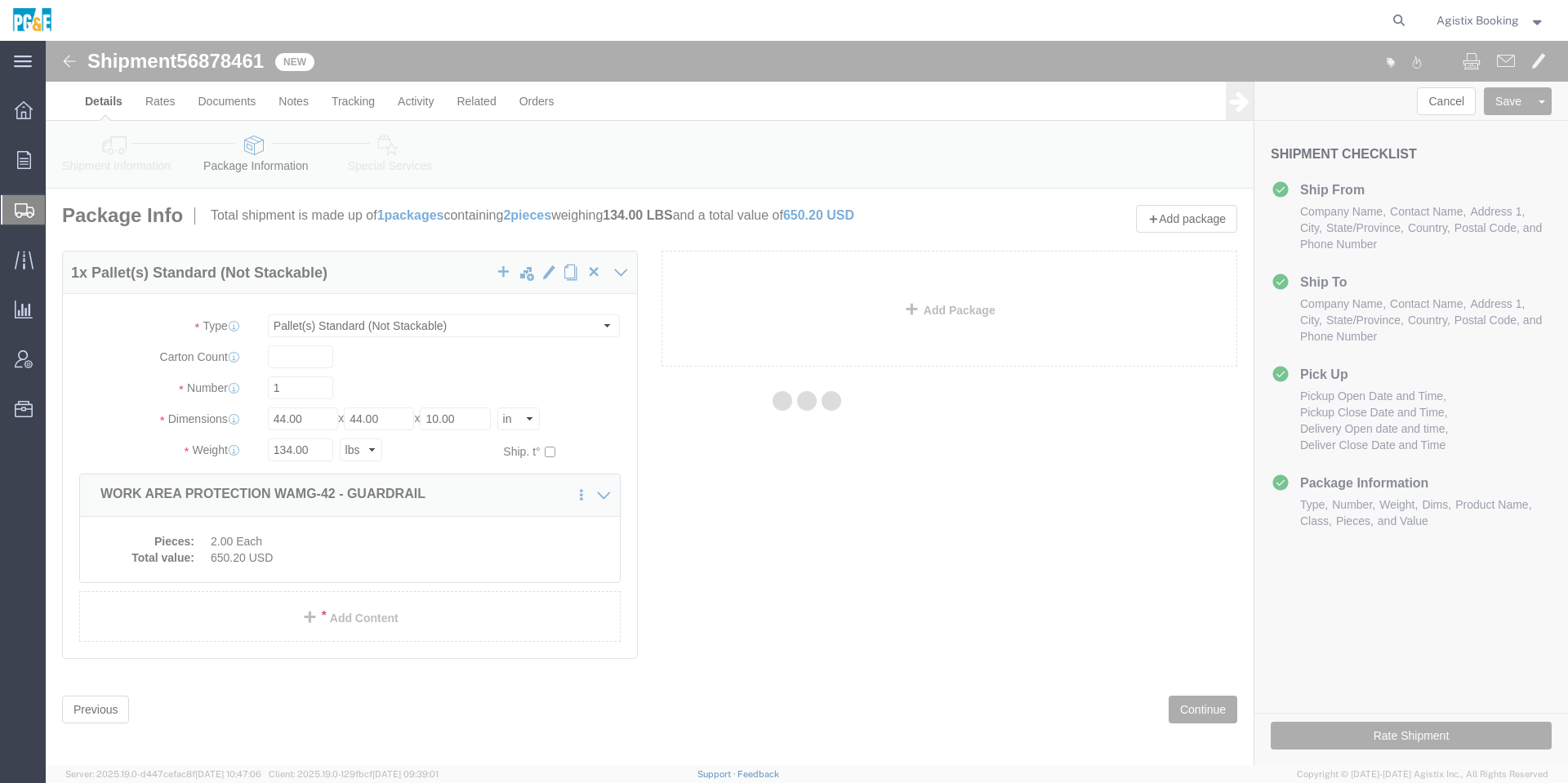
select select "PSNS"
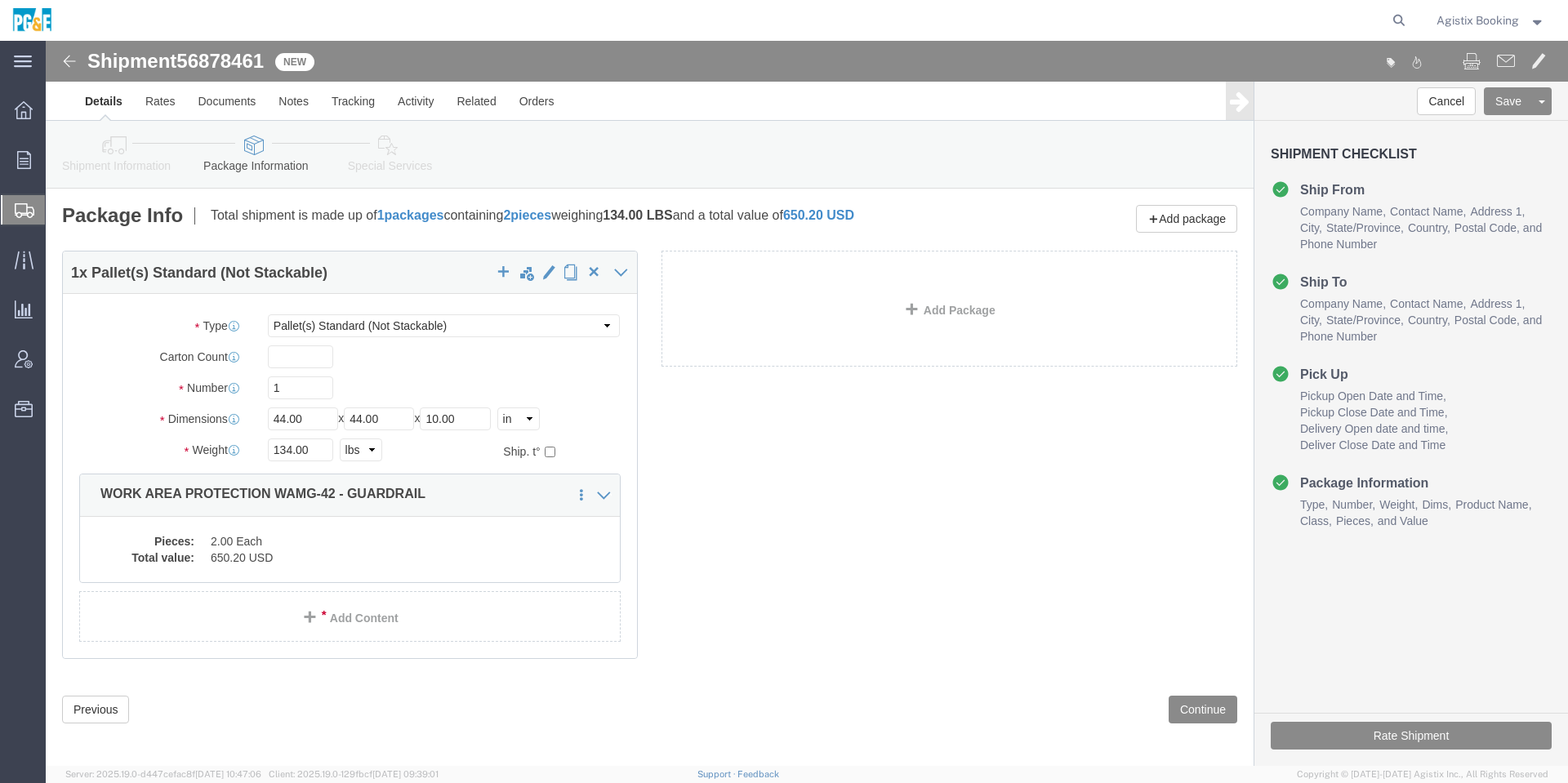
click div "Previous Continue"
click button "Continue"
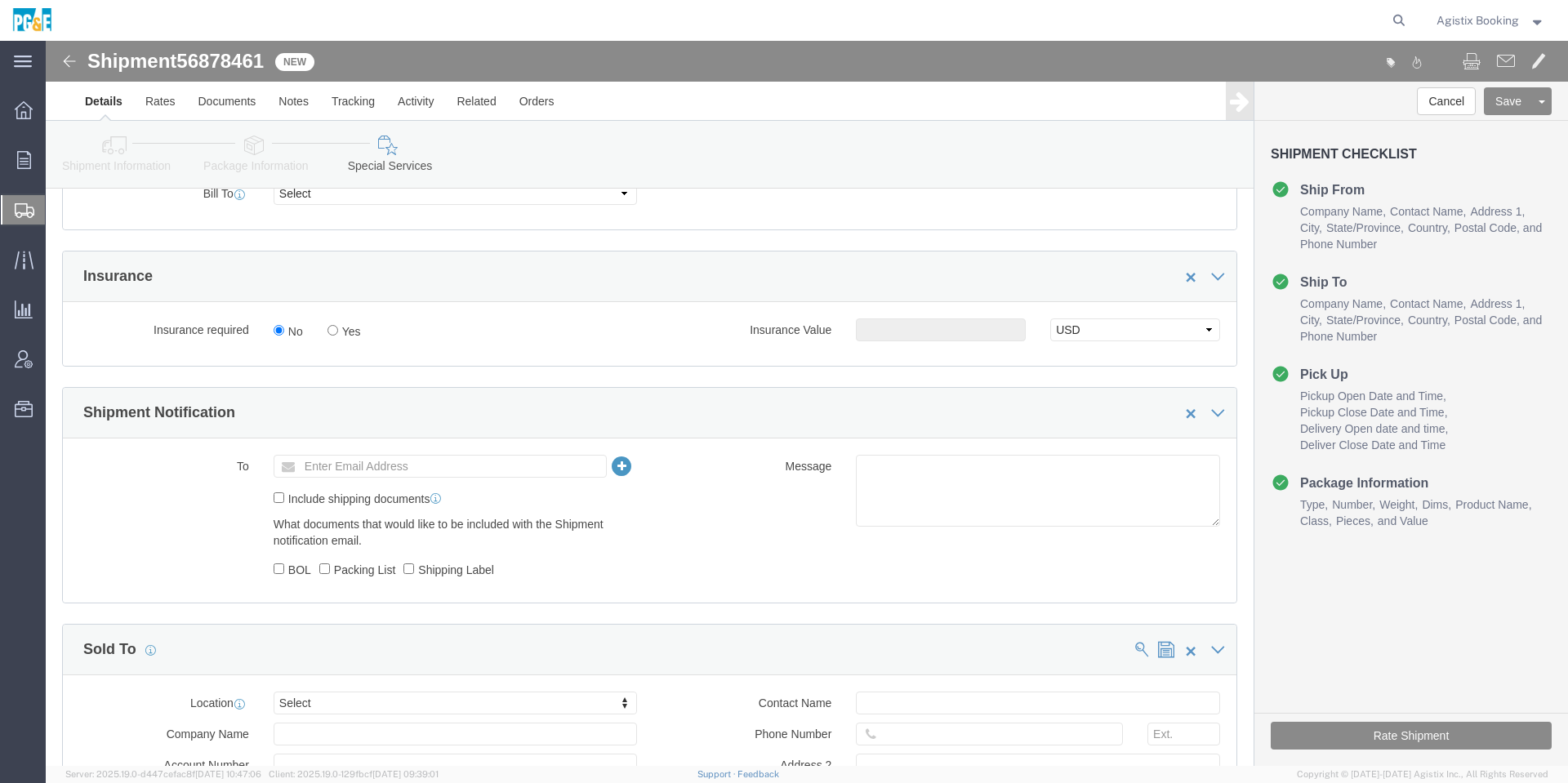
scroll to position [1102, 0]
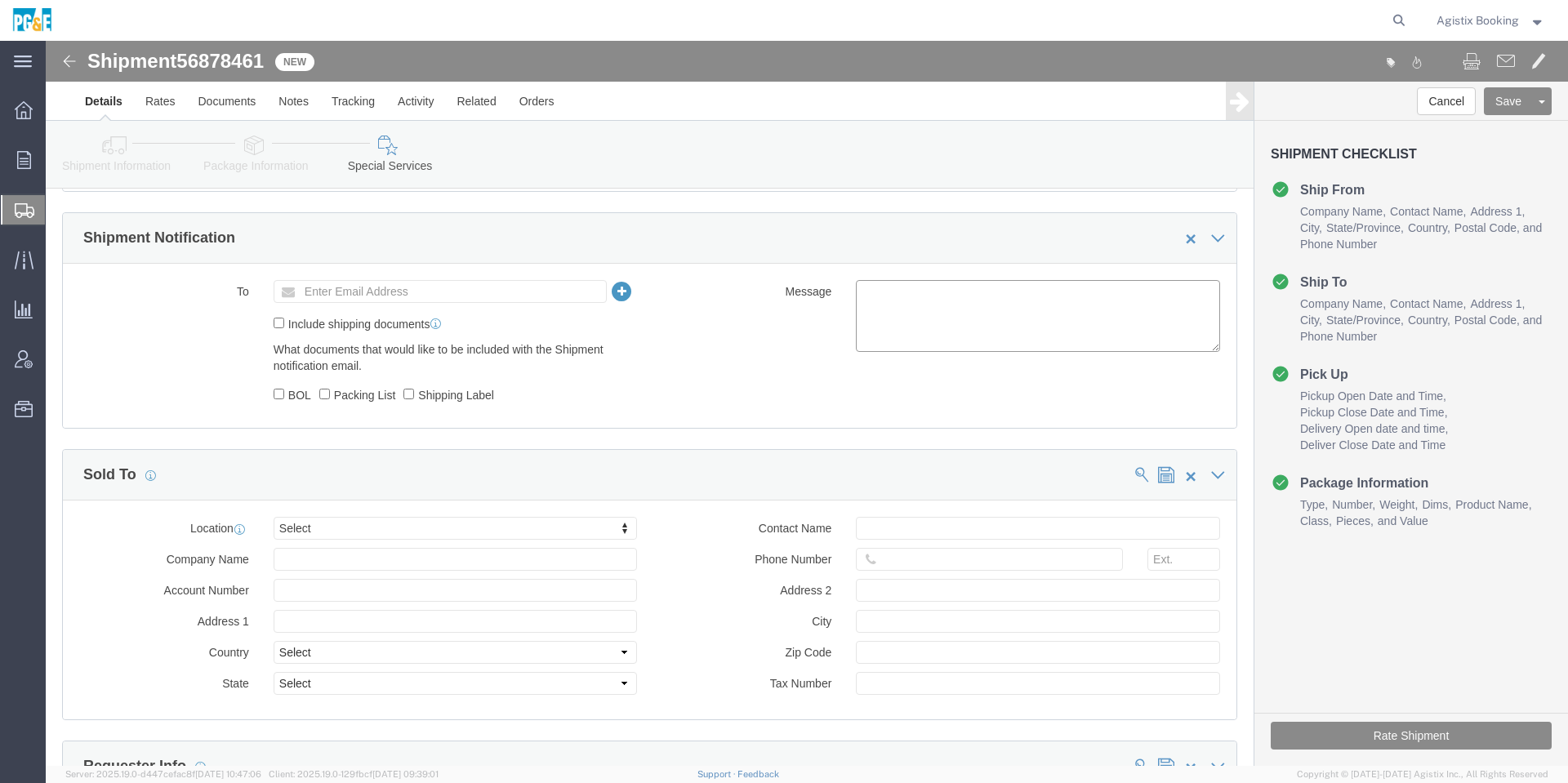
click textarea
paste textarea "Shipment #47913616 has been booked. Once confirmed by the carrier, the BOL will…"
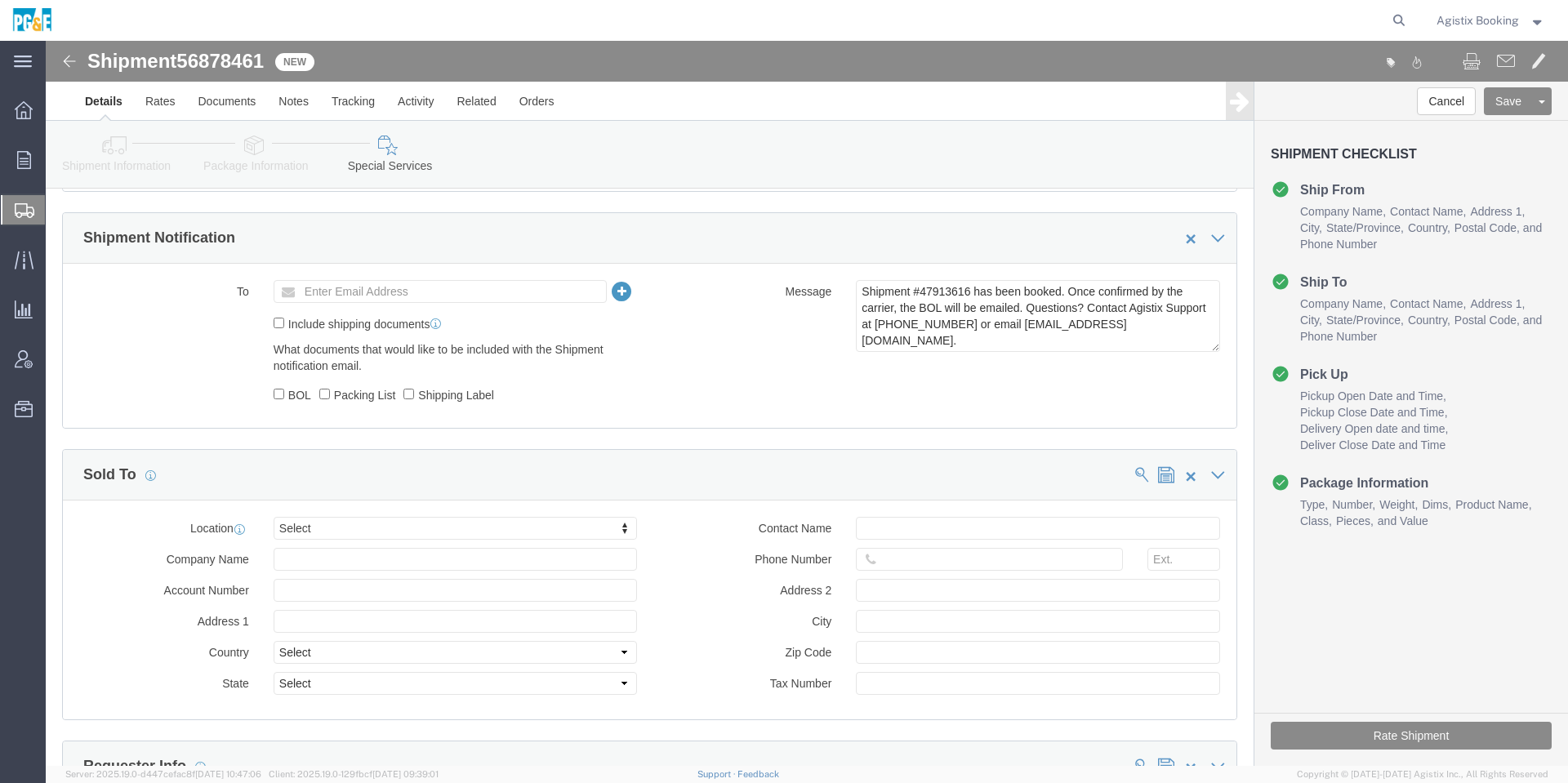
click span "56878461"
copy span "56878461"
click textarea "Shipment #47913616 has been booked. Once confirmed by the carrier, the BOL will…"
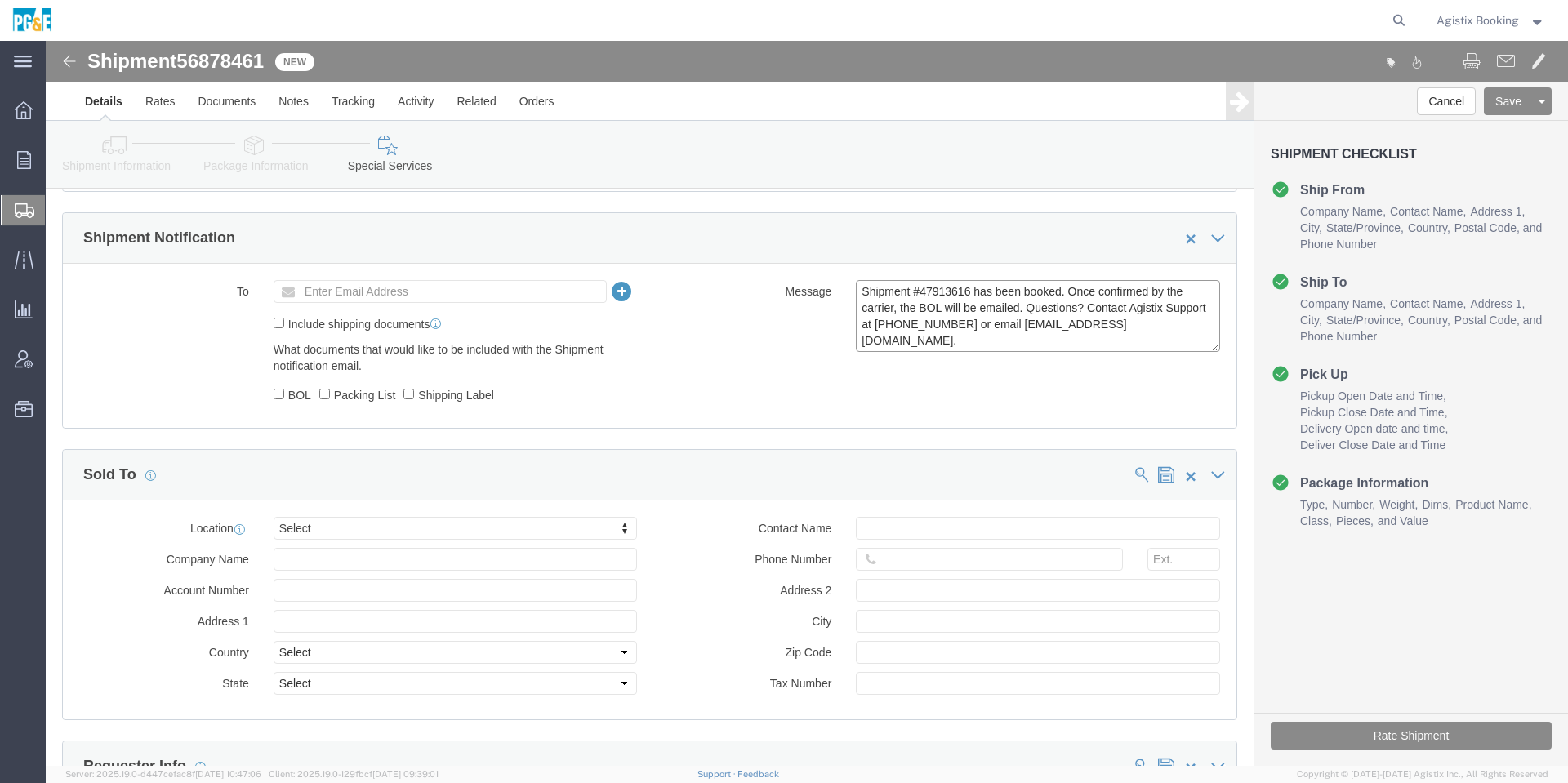
click textarea "Shipment #47913616 has been booked. Once confirmed by the carrier, the BOL will…"
paste textarea "56878461"
type textarea "Shipment #56878461 has been booked. Once confirmed by the carrier, the BOL will…"
click div "To Enter Email Address Include shipping documents What documents that would lik…"
click button "Save"
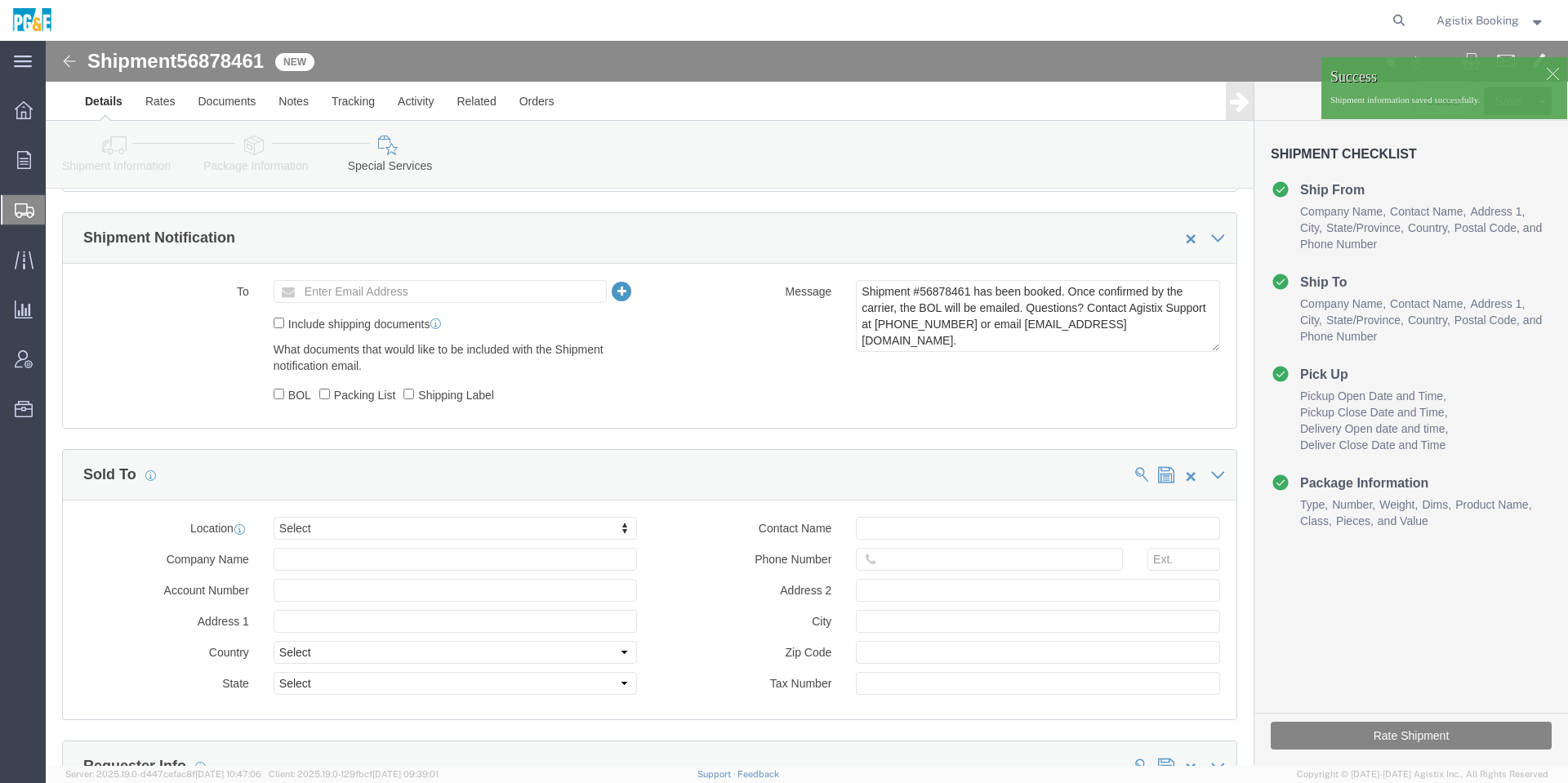
click button "Rate Shipment"
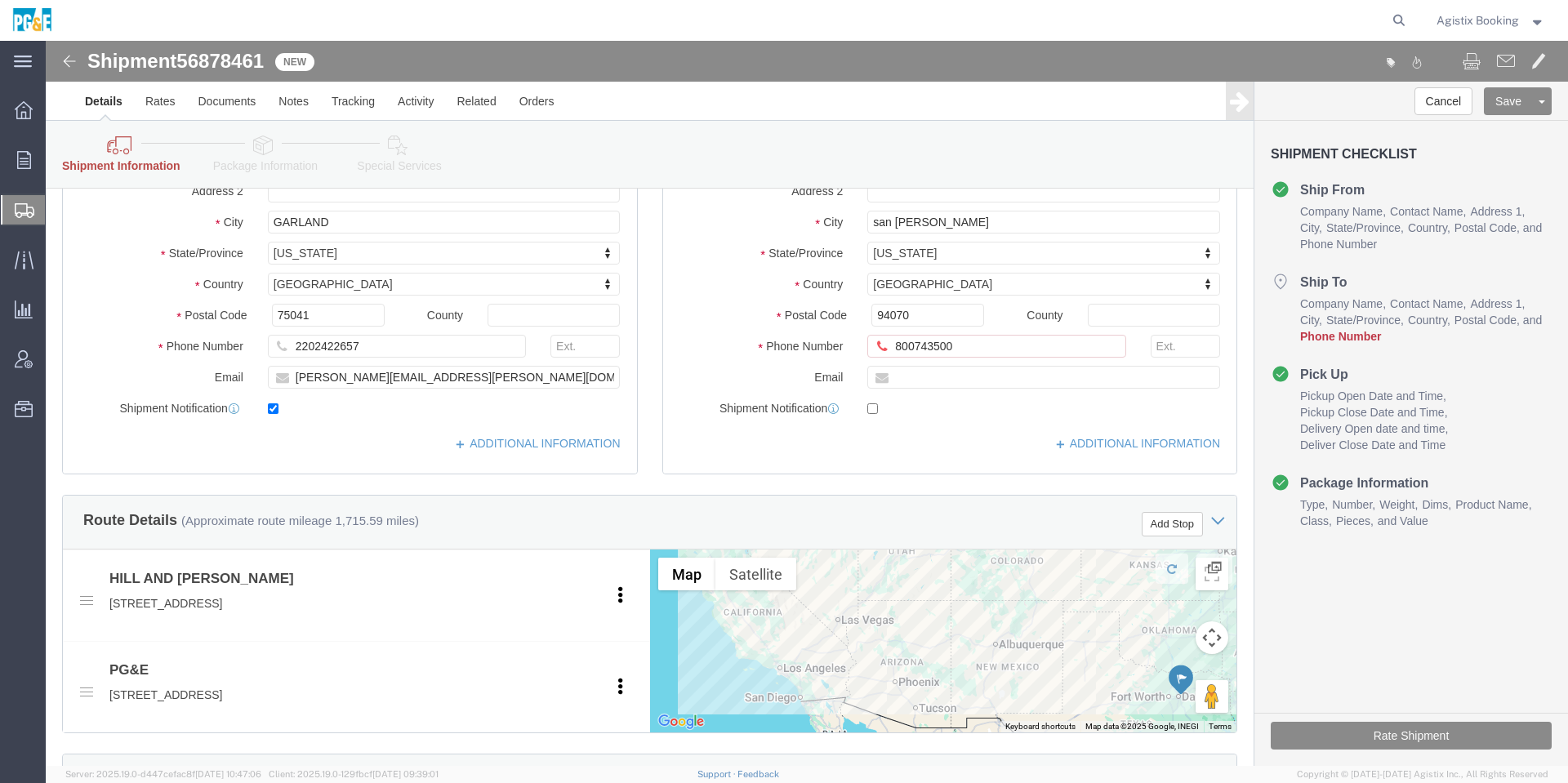
scroll to position [122, 0]
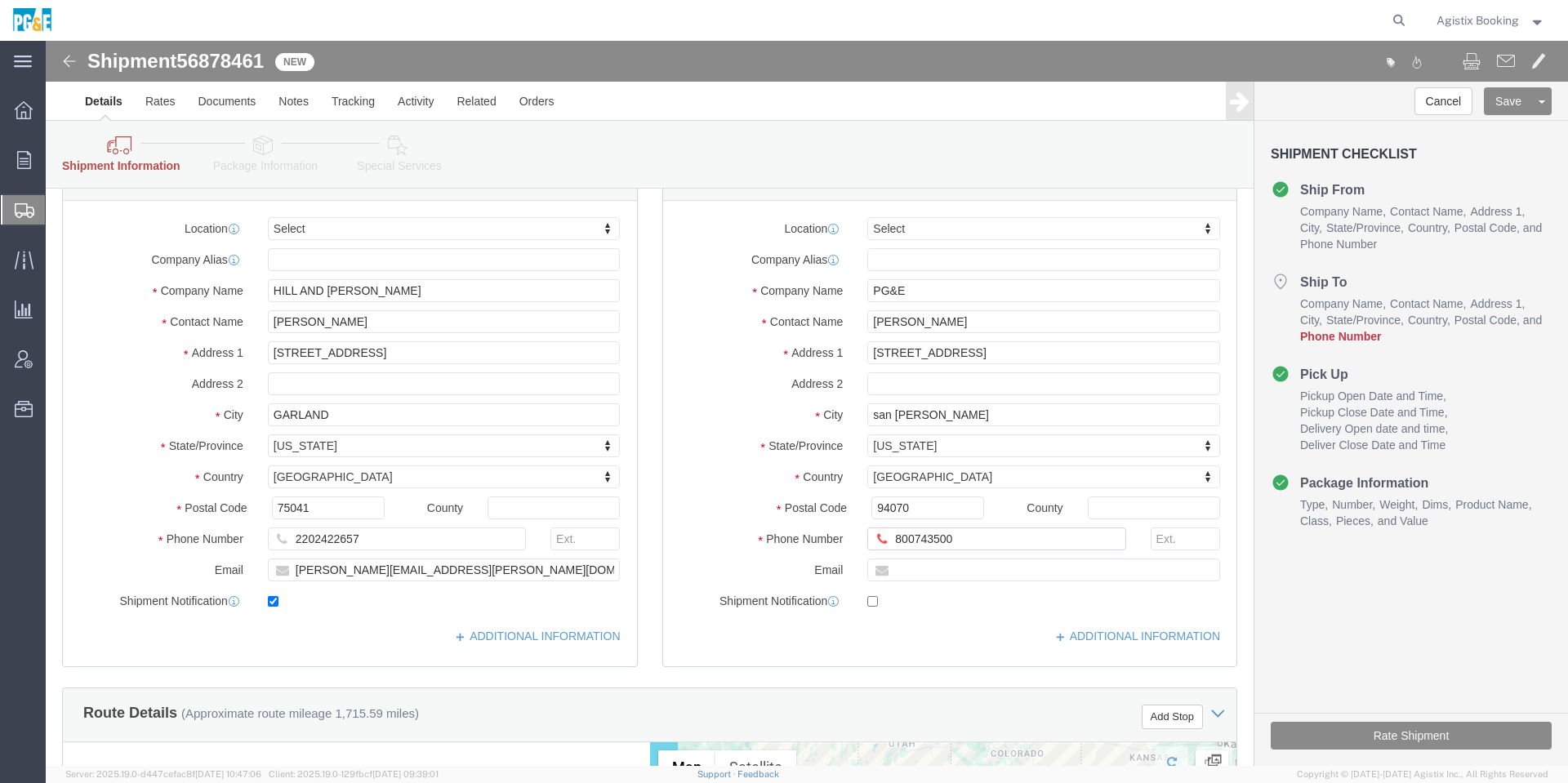
click div "Location Select Select My Profile Location (OBSOLETE) [GEOGRAPHIC_DATA] SC - GC…"
click input "[STREET_ADDRESS]"
paste input "[STREET_ADDRESS]"
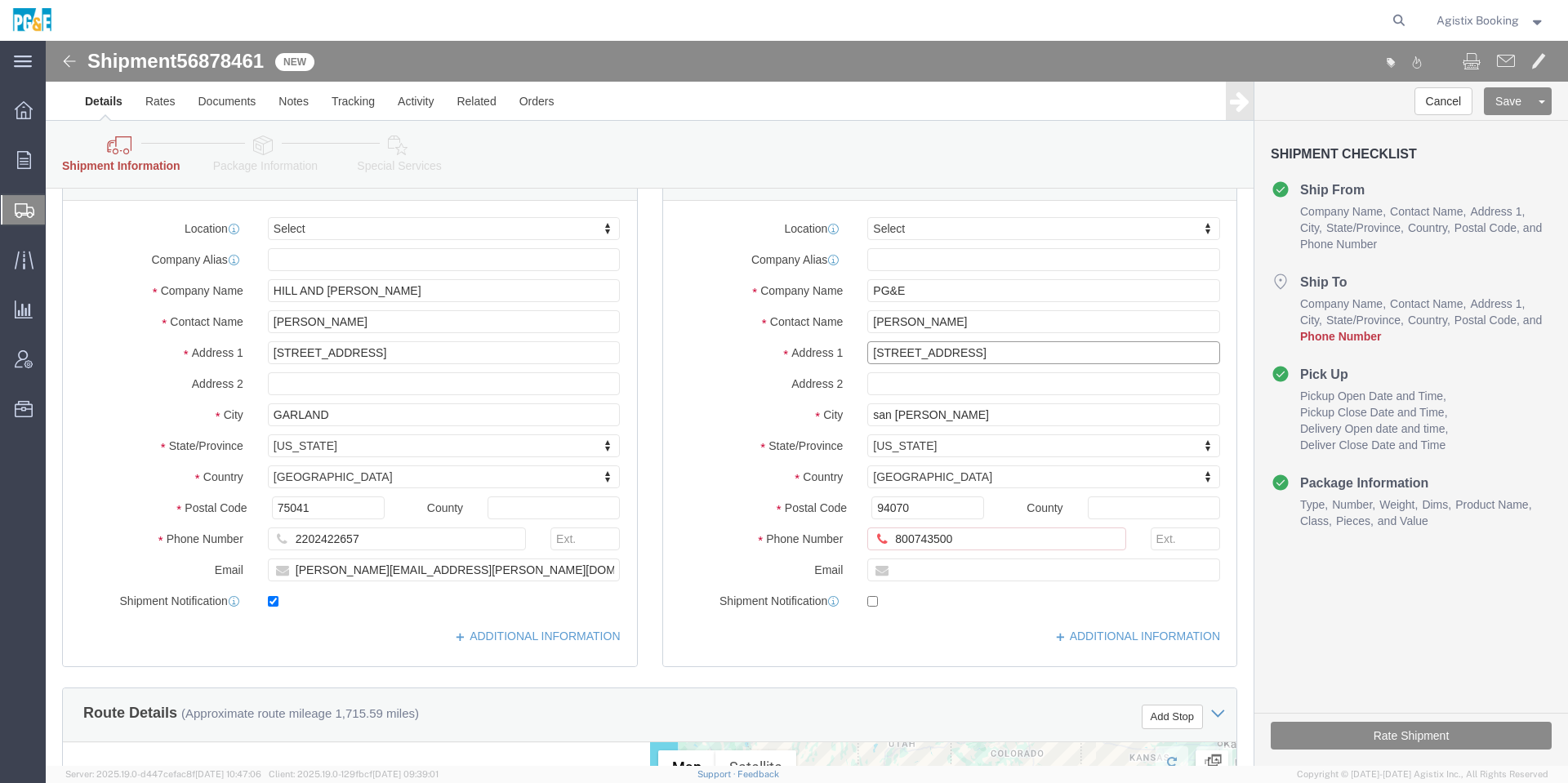
drag, startPoint x: 912, startPoint y: 316, endPoint x: 972, endPoint y: 305, distance: 61.0
click input "[STREET_ADDRESS]"
type input "[STREET_ADDRESS]"
click input "san [PERSON_NAME]"
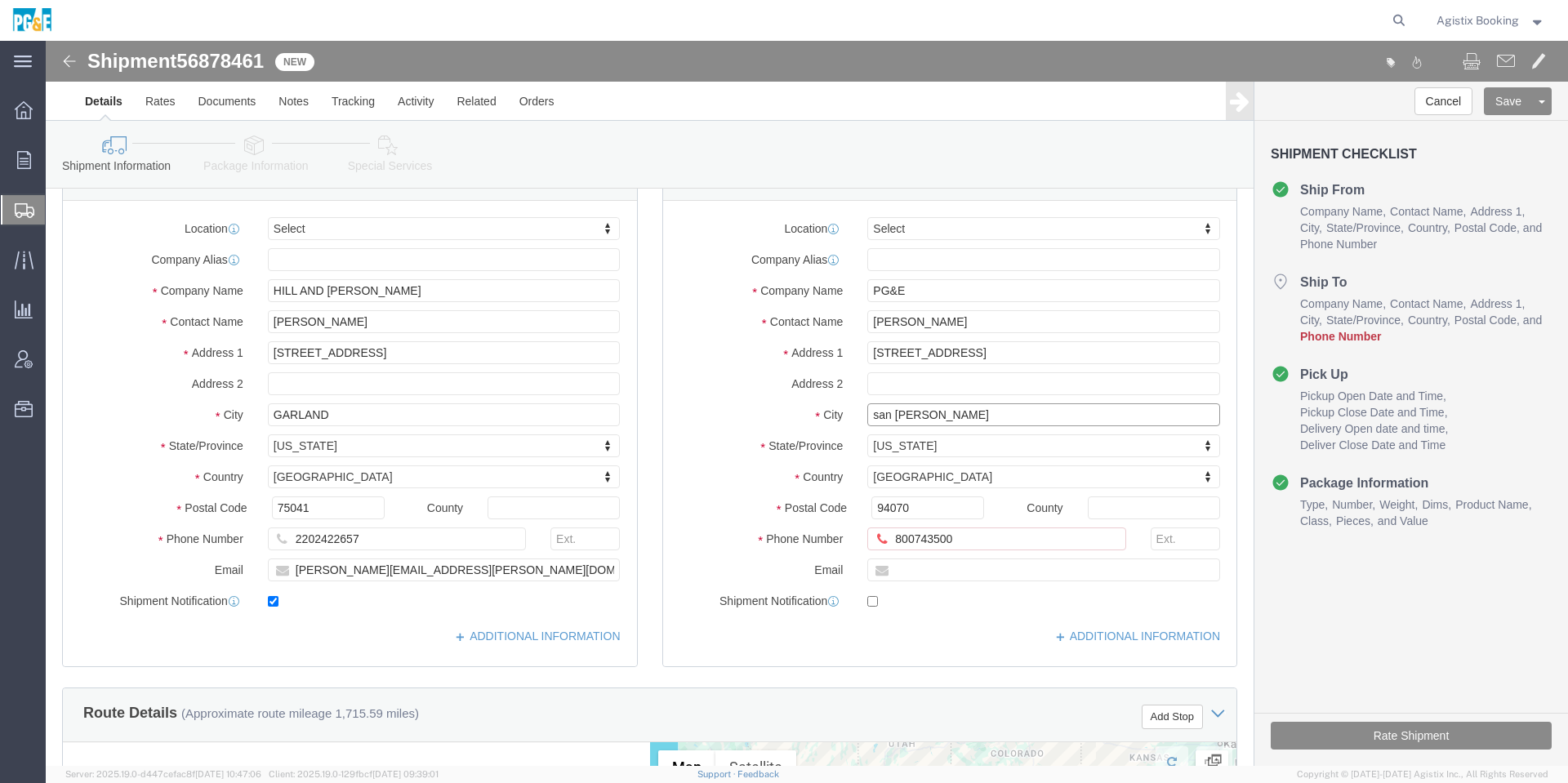
click input "san [PERSON_NAME]"
paste input "San C"
type input "San [PERSON_NAME]"
drag, startPoint x: 908, startPoint y: 313, endPoint x: 1148, endPoint y: 310, distance: 240.0
click input "[STREET_ADDRESS]"
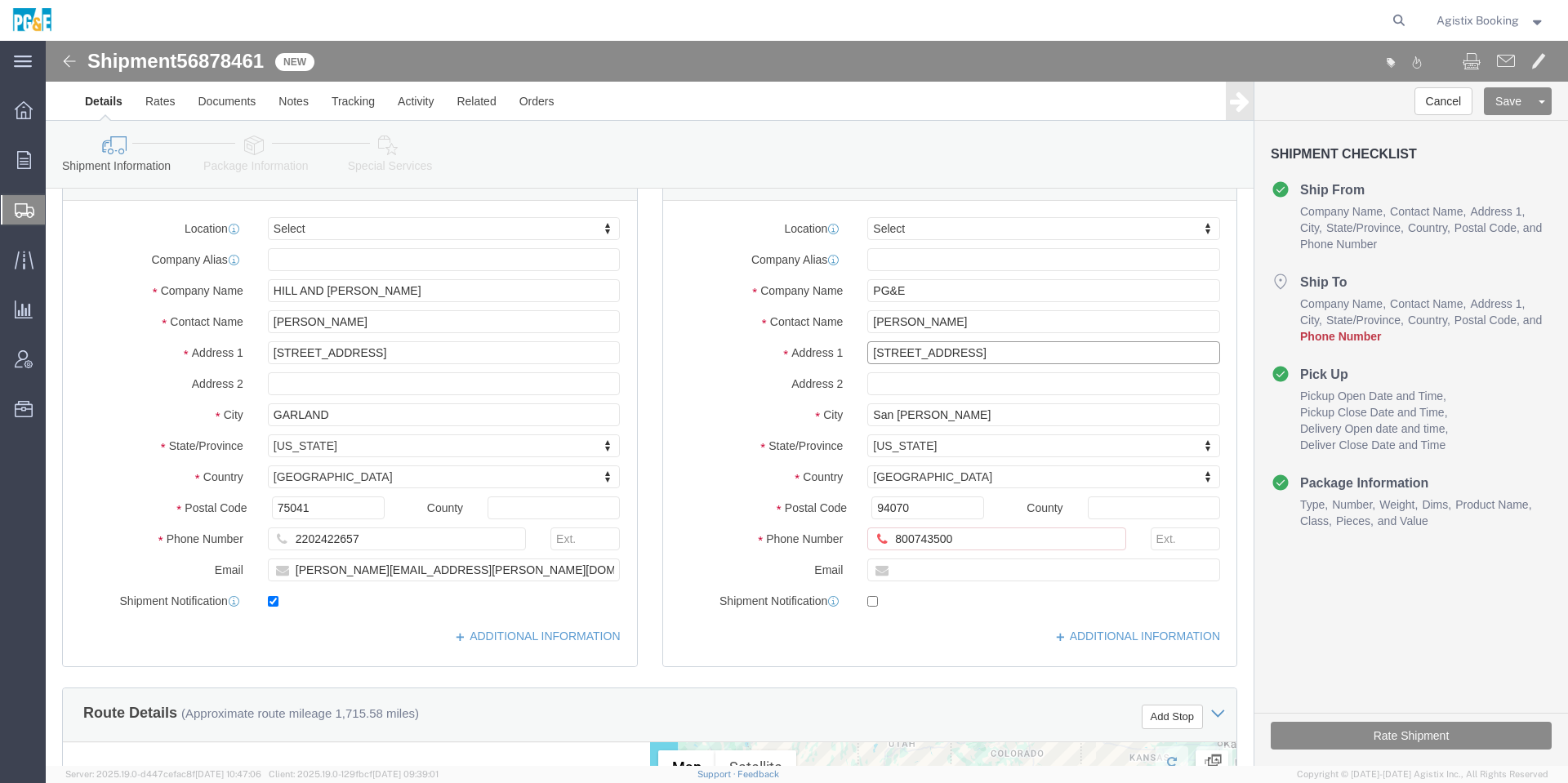
click input "[STREET_ADDRESS]"
type input "[STREET_ADDRESS]"
click input "800743500"
type input "8007435000"
click label "Postal Code"
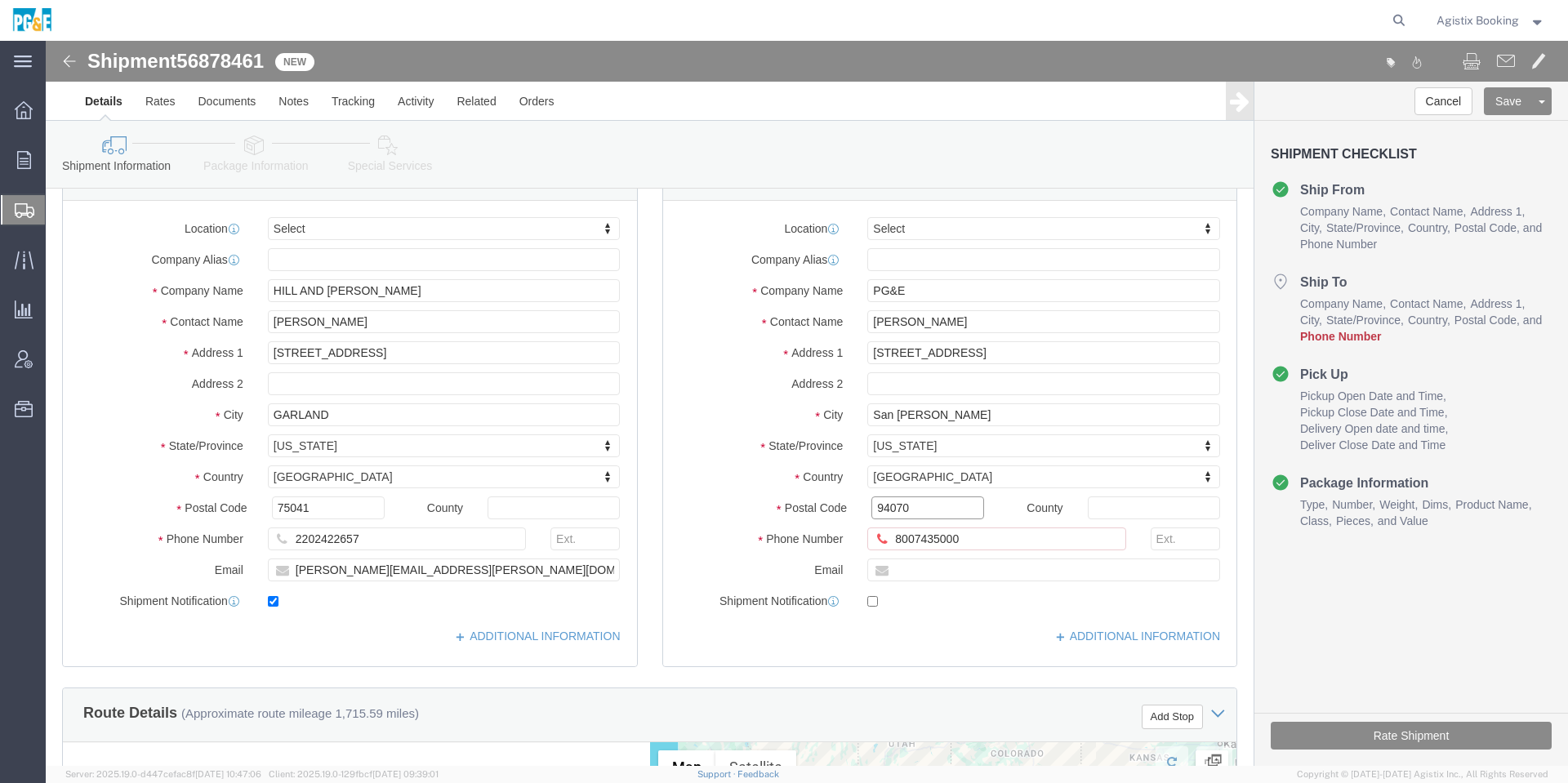
click input "94070"
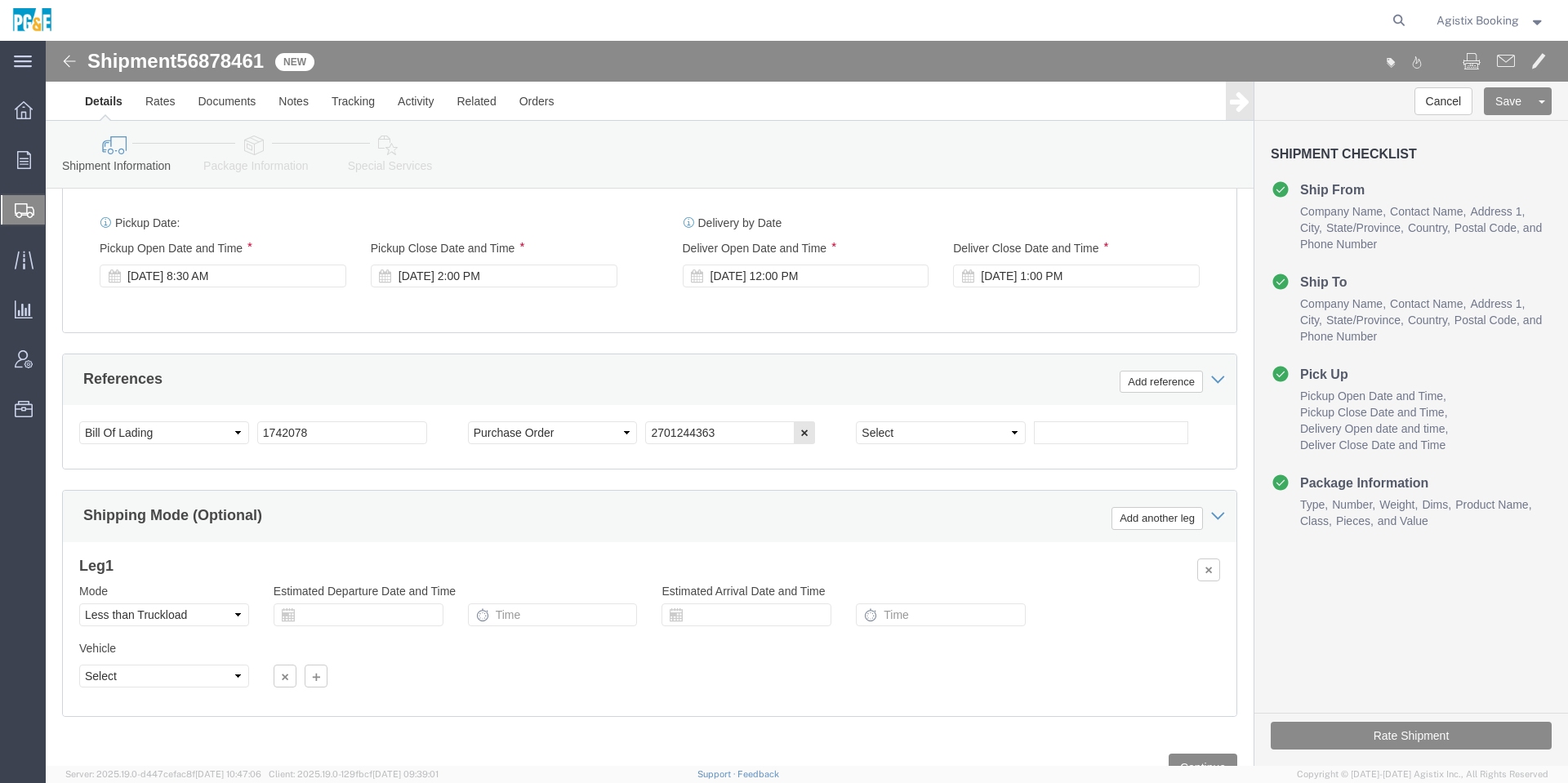
scroll to position [1004, 0]
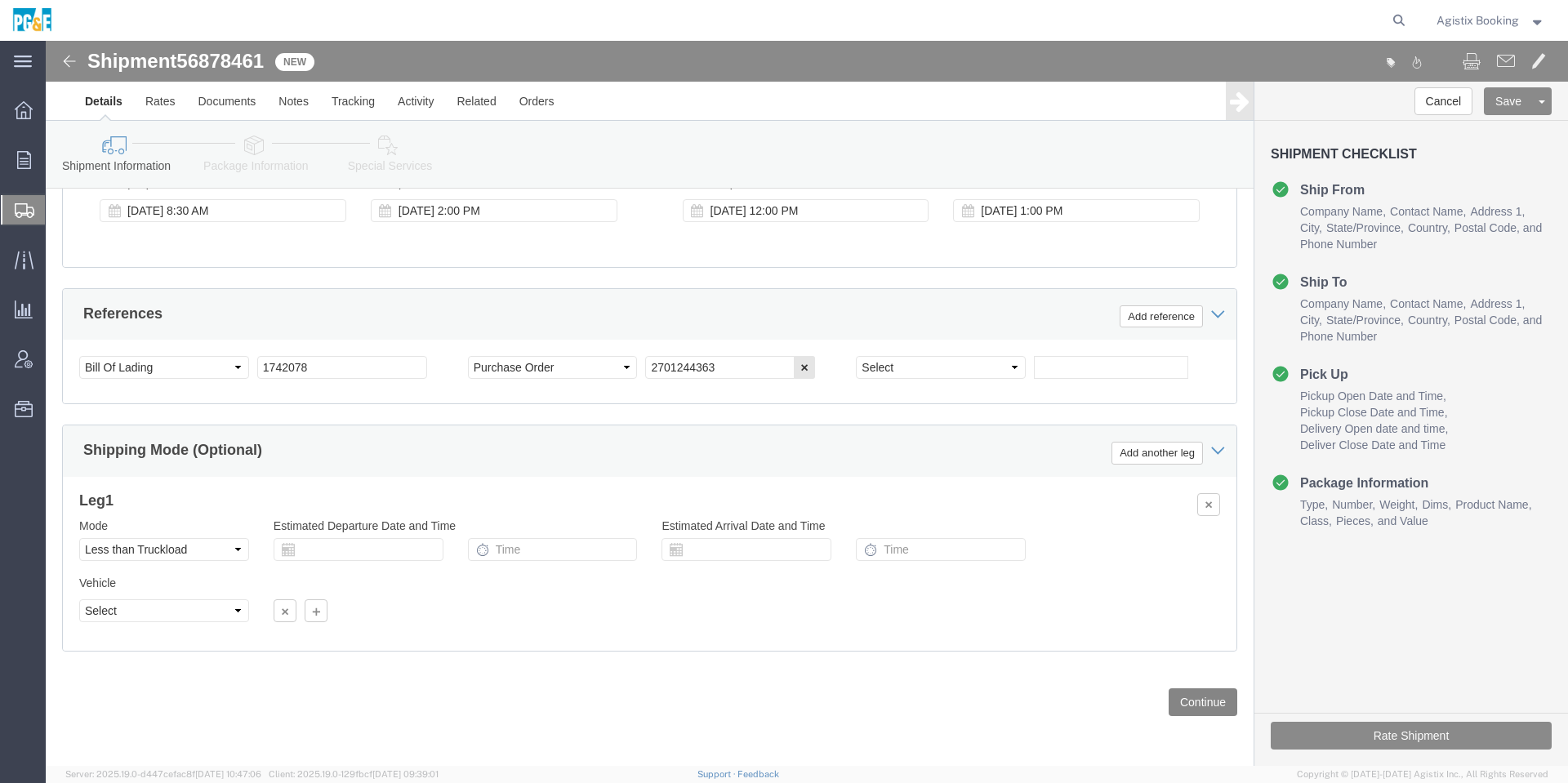
click button "Continue"
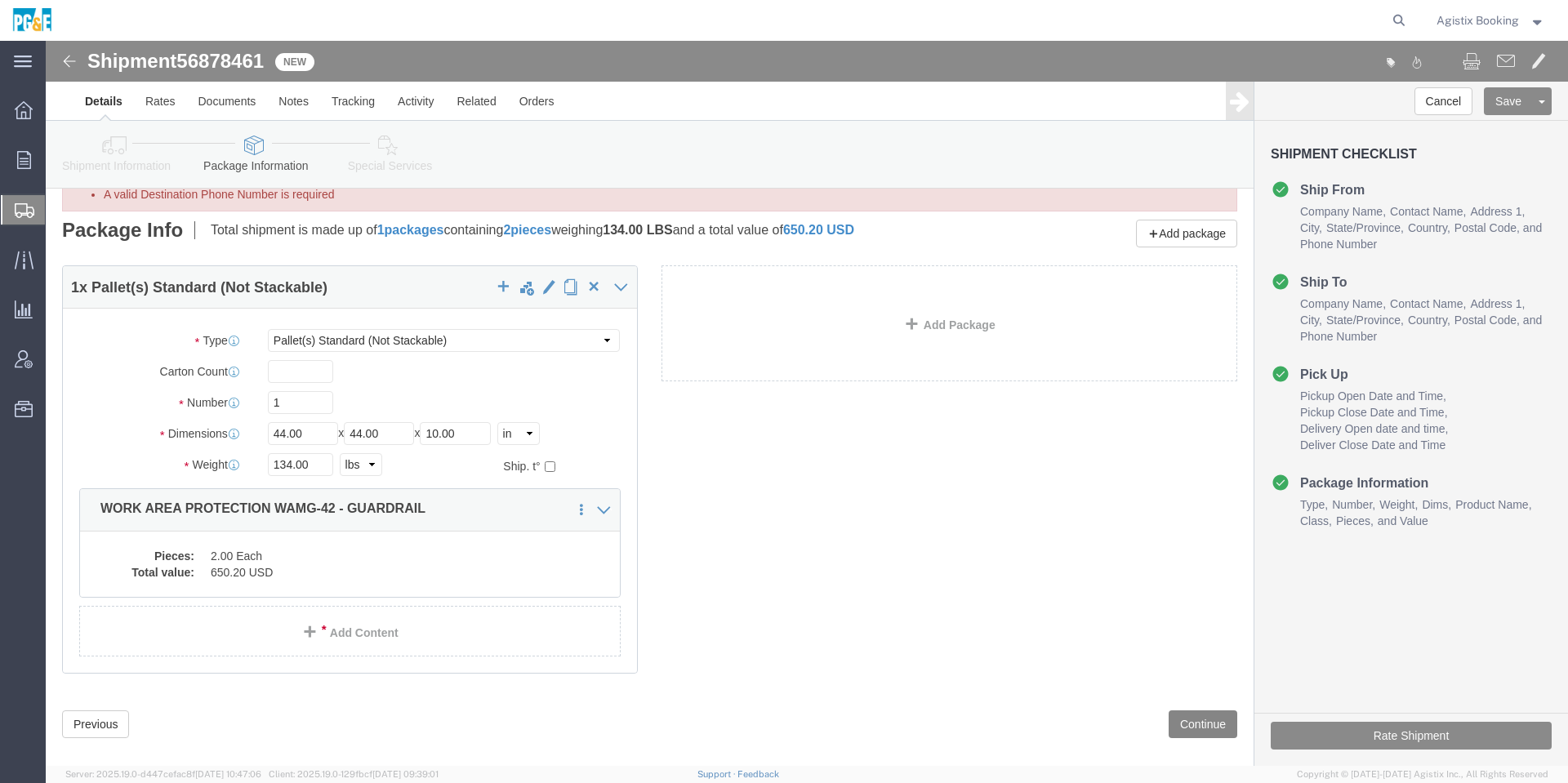
scroll to position [75, 0]
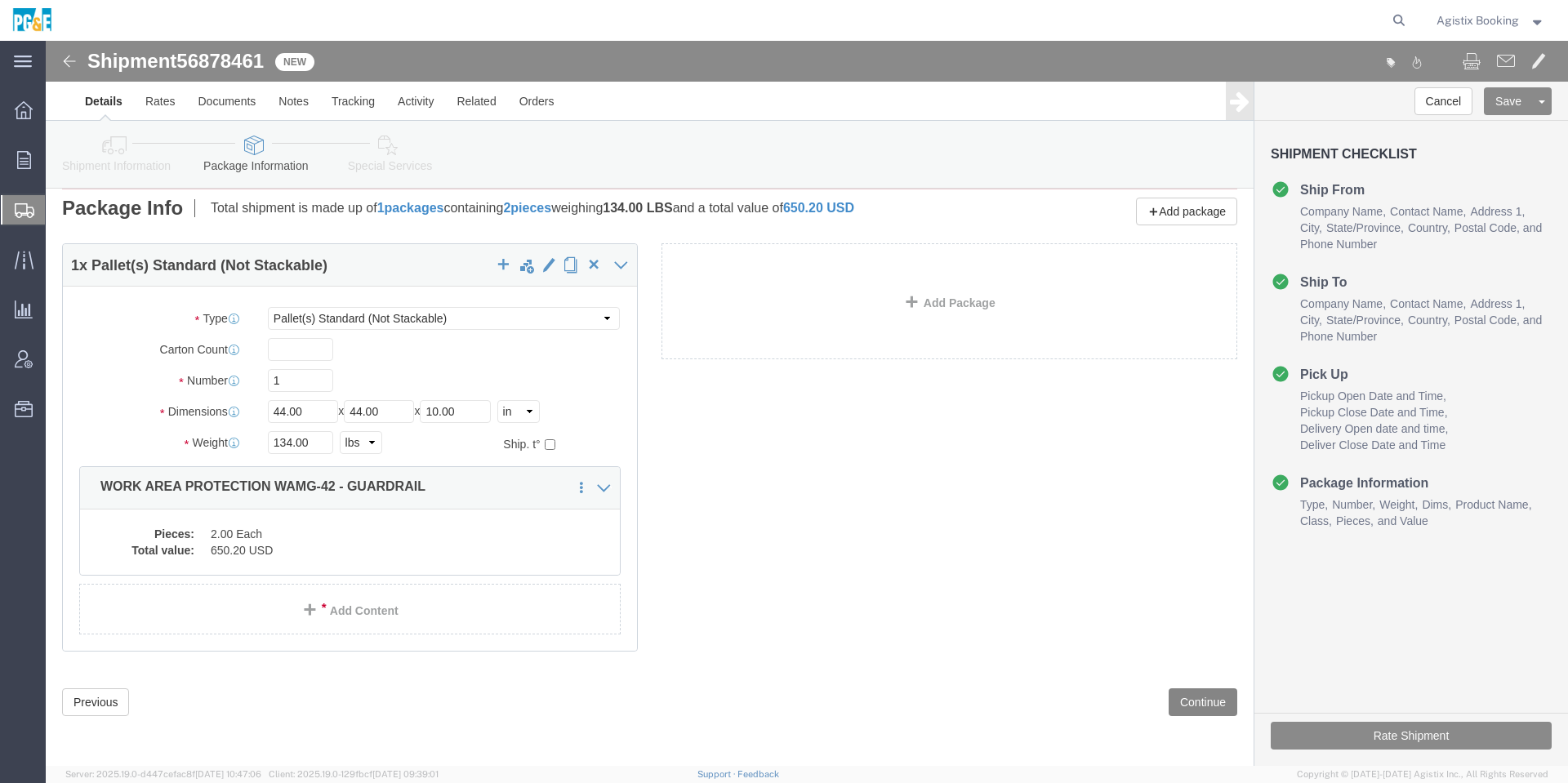
click button "Continue"
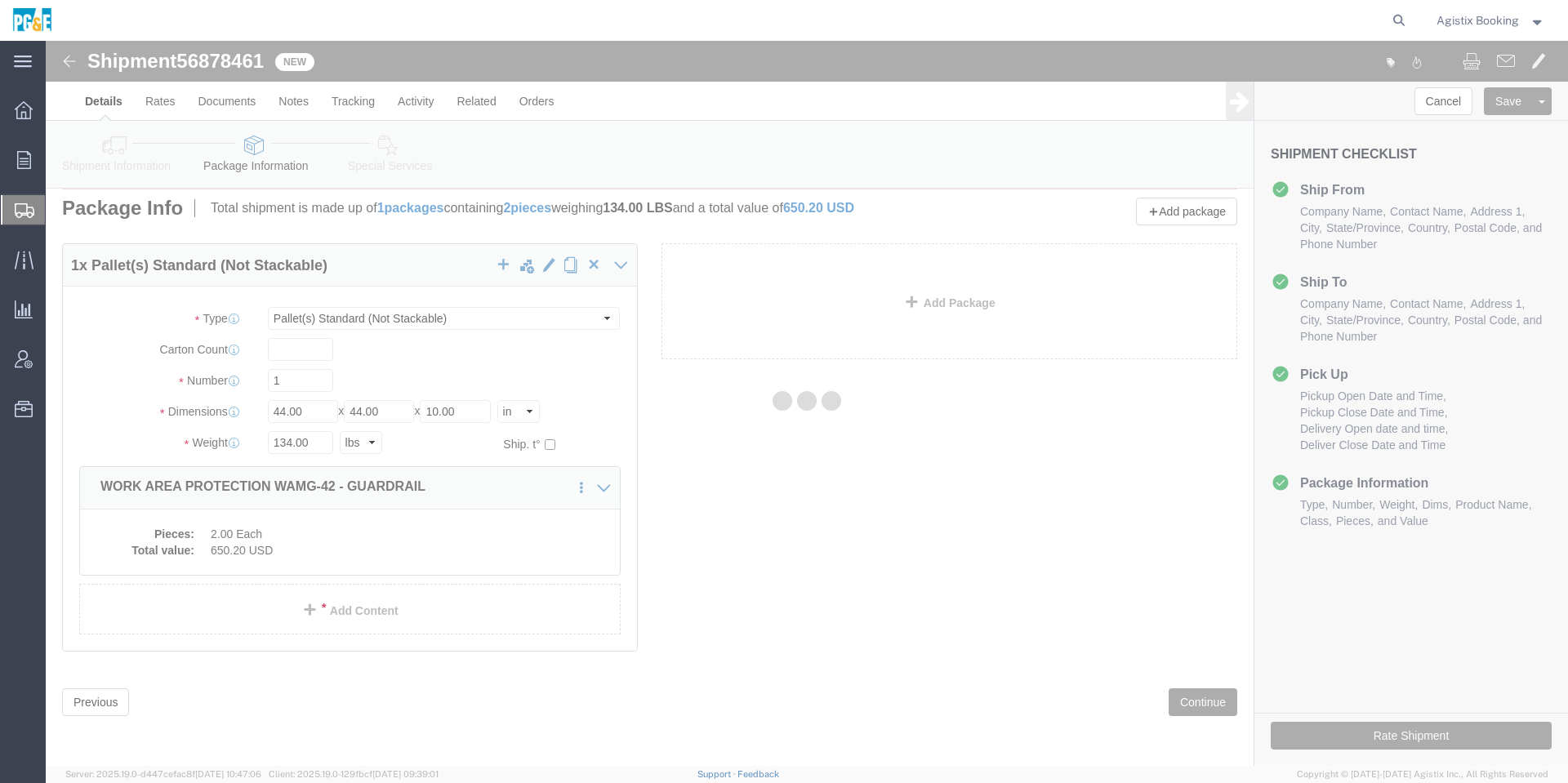
select select
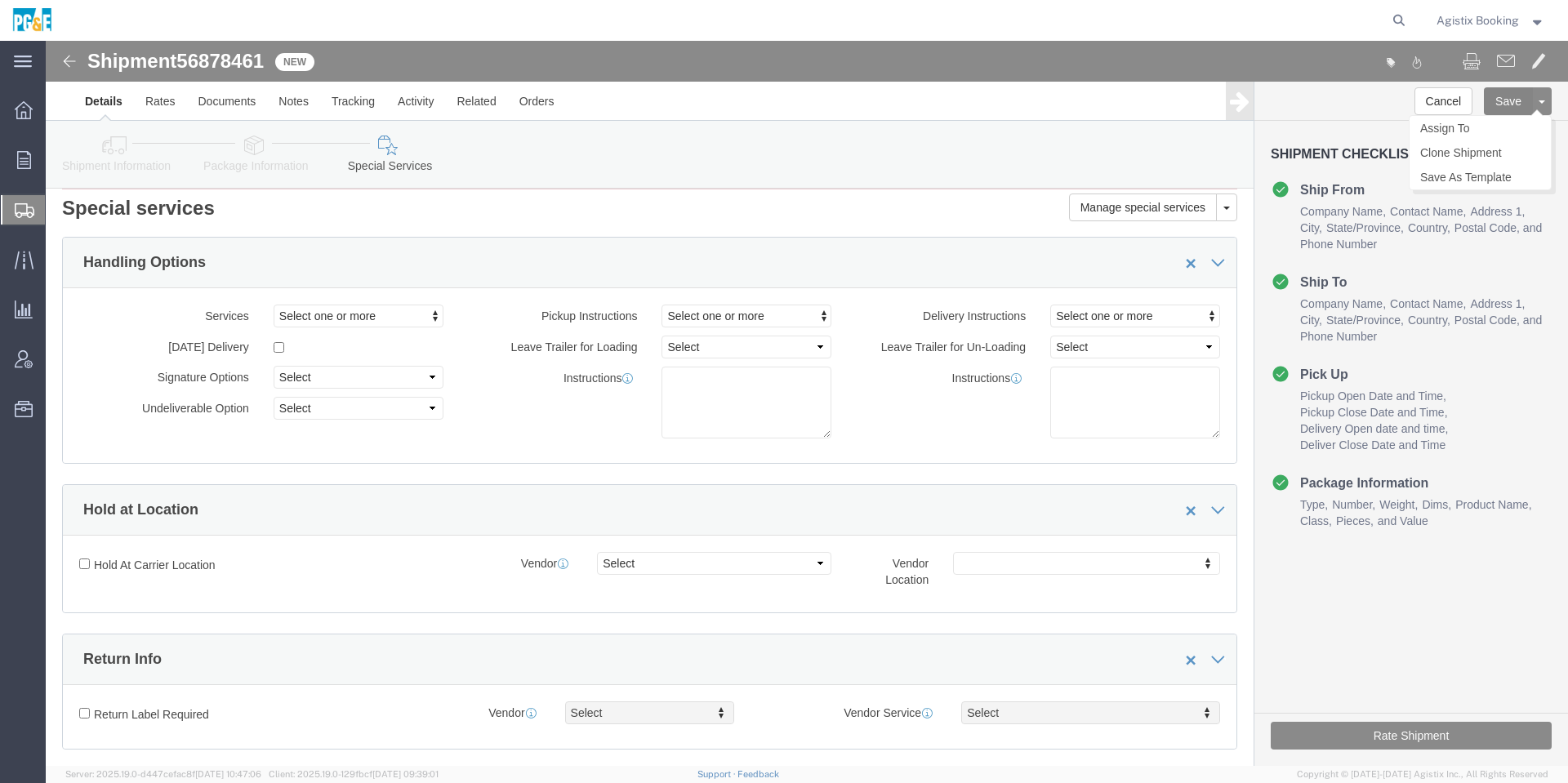
click button "Save"
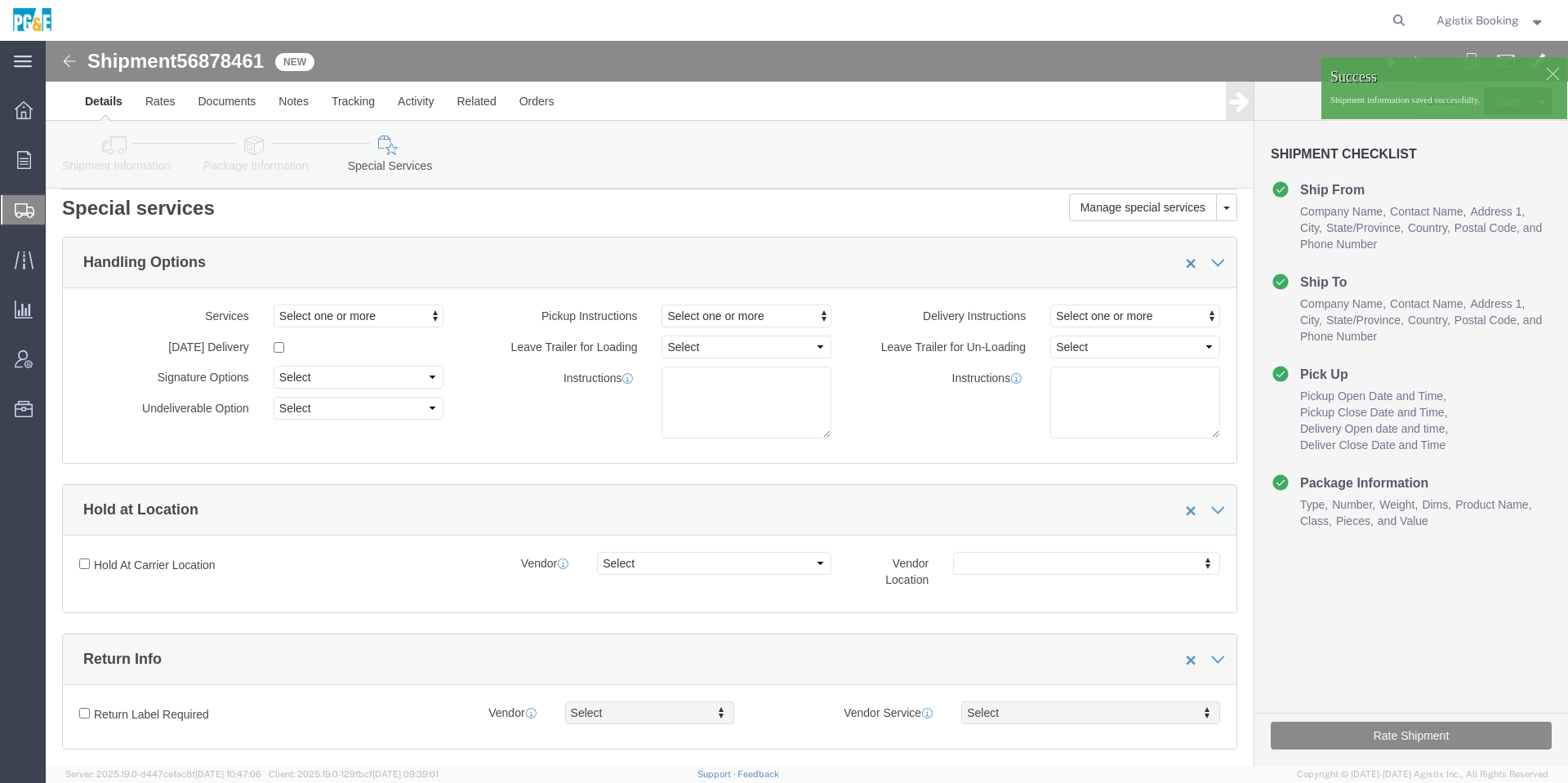
drag, startPoint x: 1323, startPoint y: 694, endPoint x: 1281, endPoint y: 677, distance: 45.3
click div "Rate Shipment"
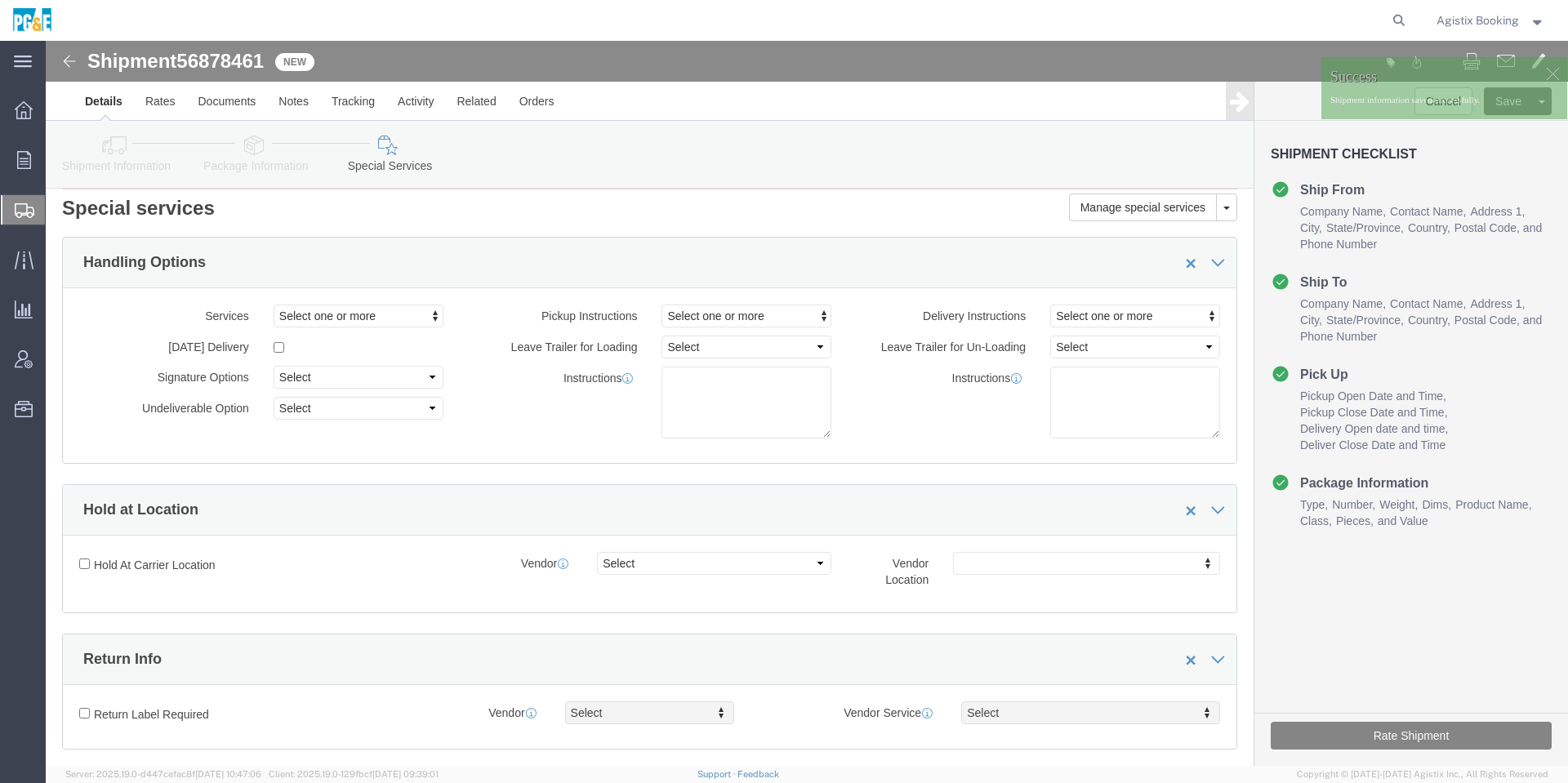
click button "Rate Shipment"
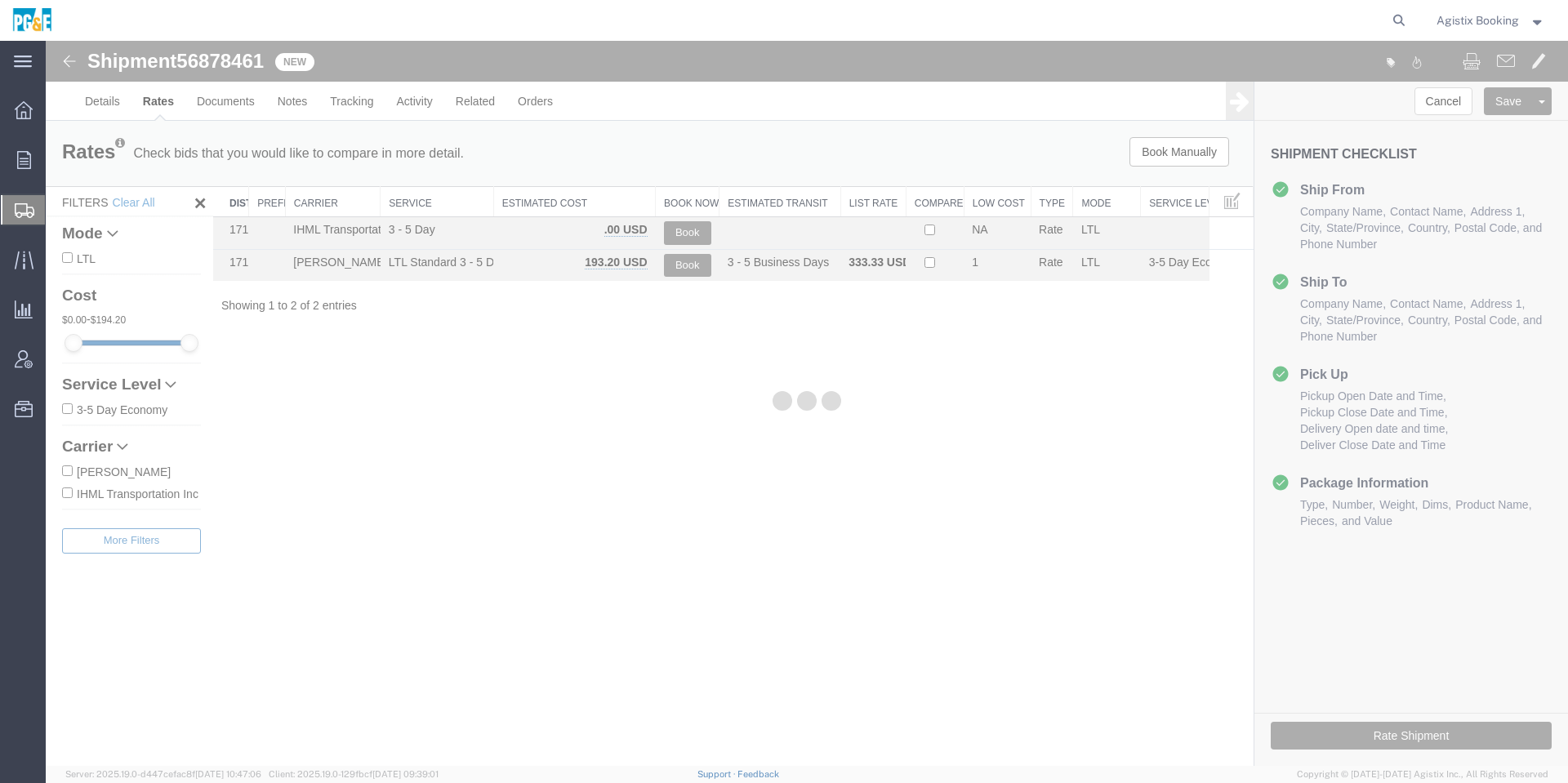
scroll to position [0, 0]
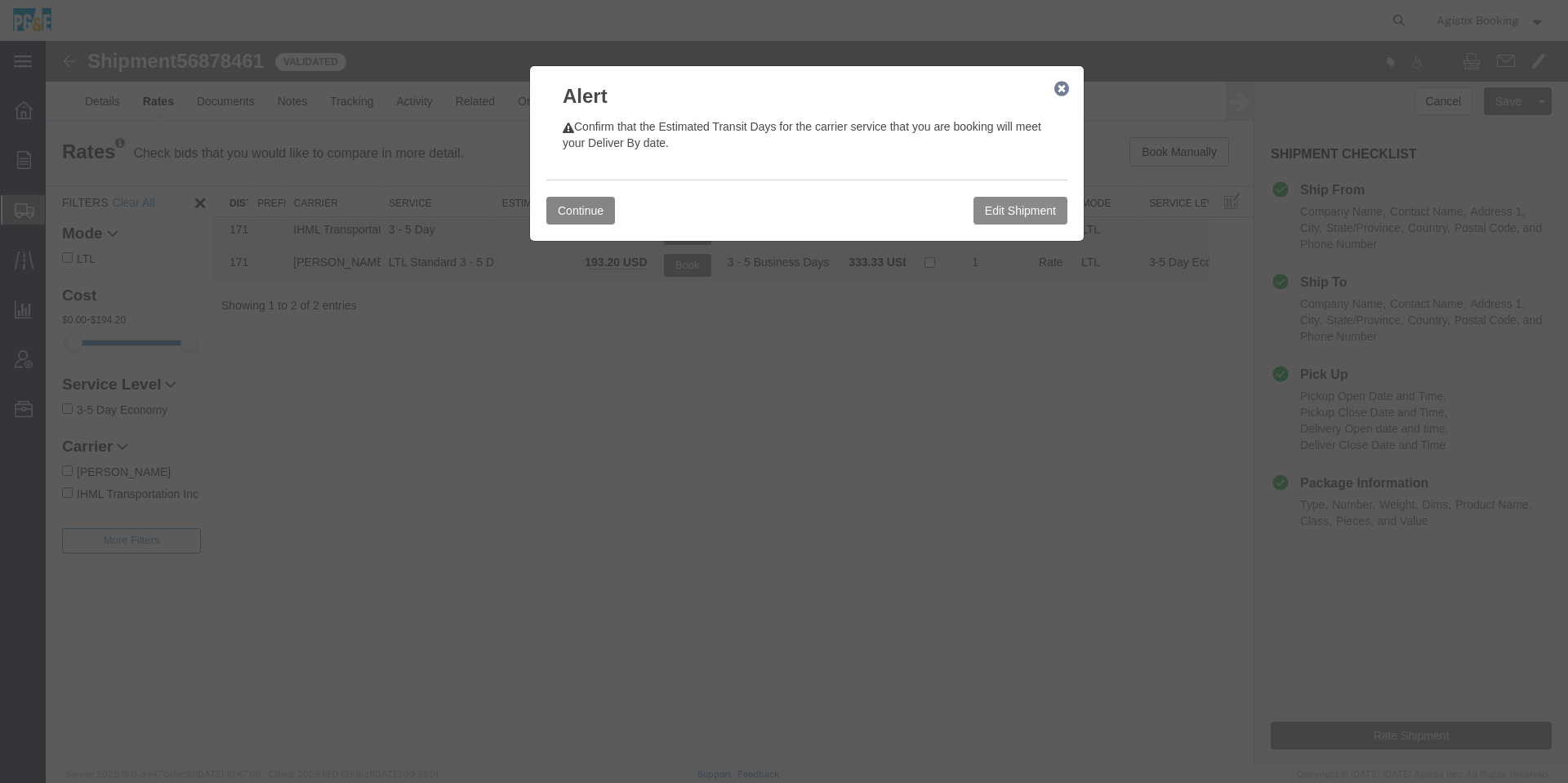
click at [564, 206] on button "Continue" at bounding box center [581, 211] width 69 height 28
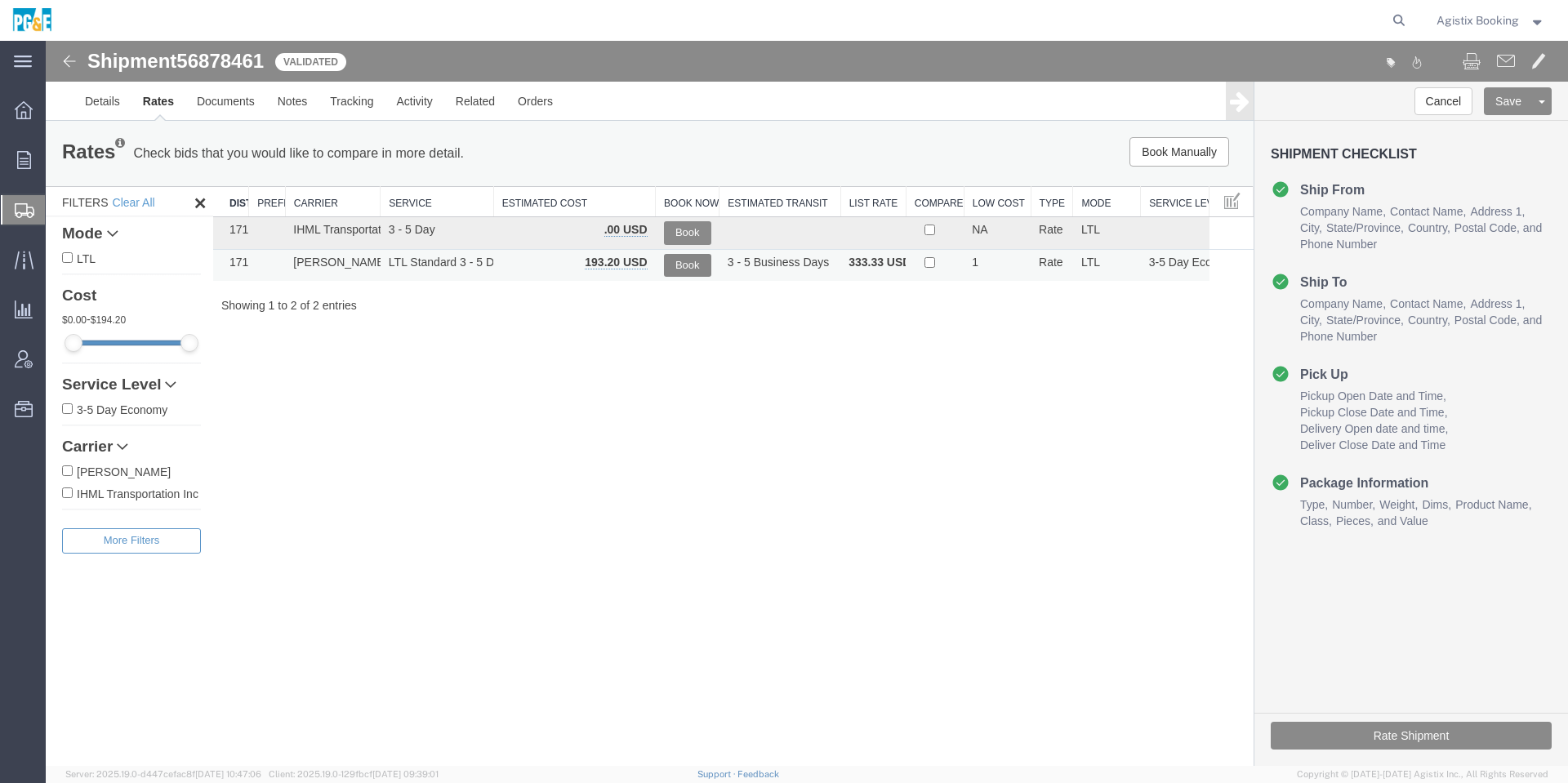
click at [681, 268] on button "Book" at bounding box center [688, 265] width 48 height 24
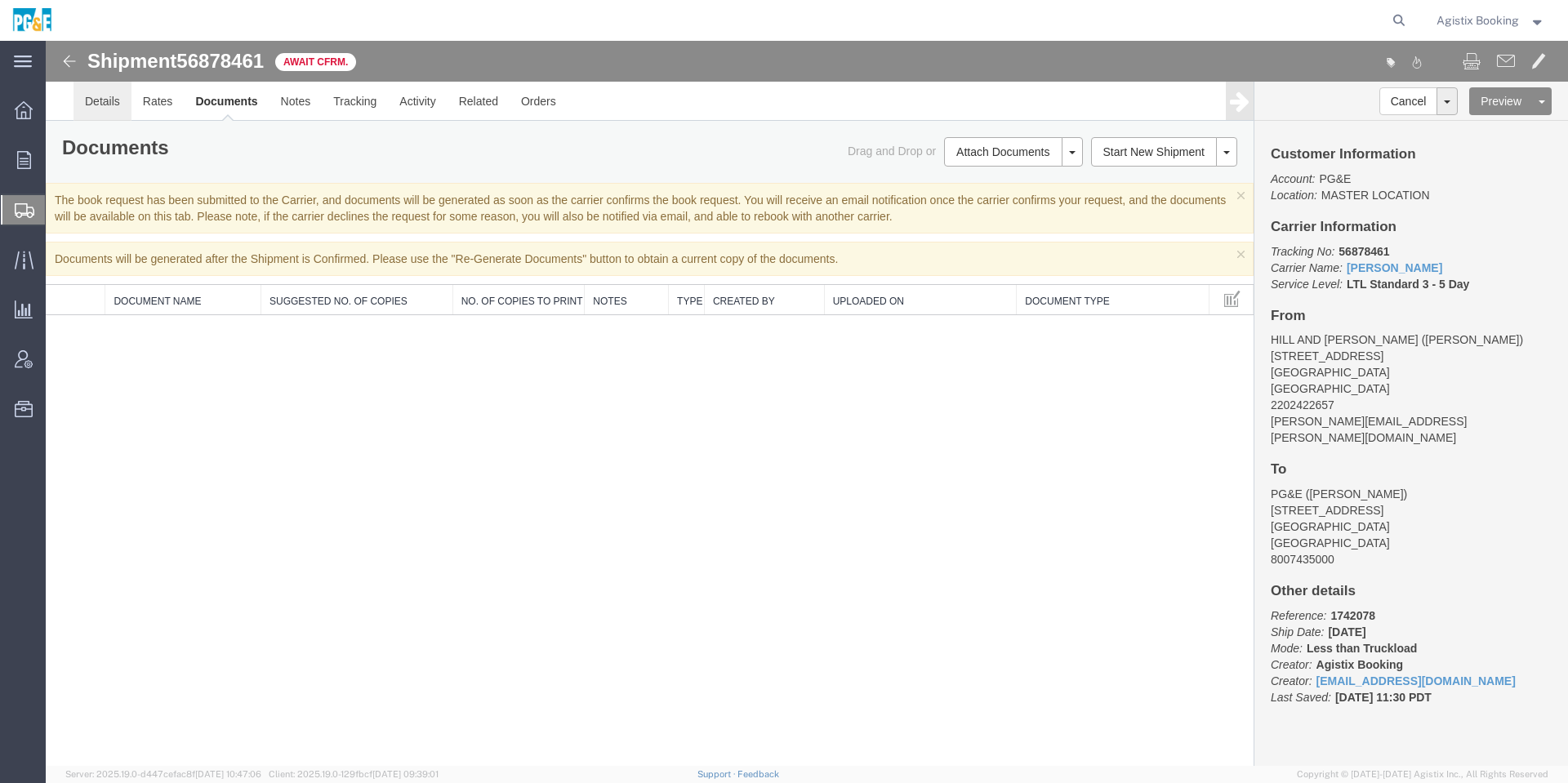
click at [121, 102] on link "Details" at bounding box center [103, 101] width 58 height 39
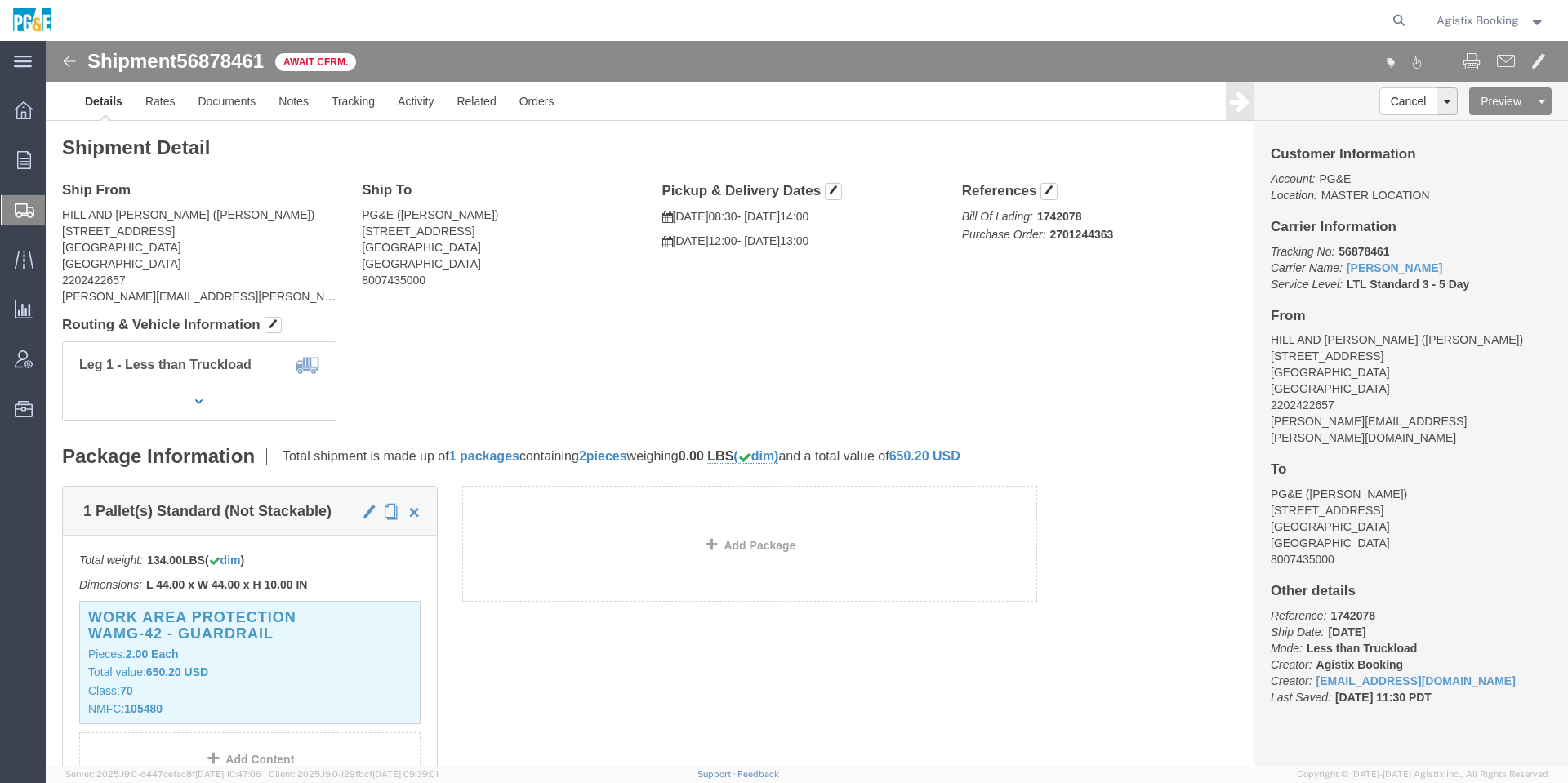
click address "HILL AND [PERSON_NAME] ([PERSON_NAME]) [STREET_ADDRESS] 2202422657 [PERSON_NAME…"
copy address "[STREET_ADDRESS]"
